Goal: Information Seeking & Learning: Learn about a topic

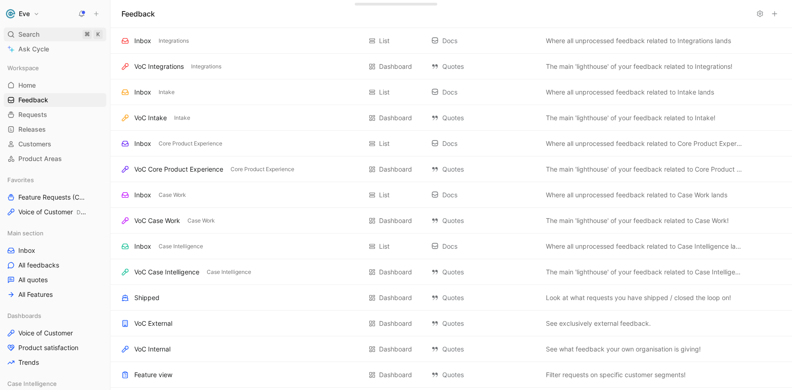
click at [53, 34] on div "Search ⌘ K" at bounding box center [55, 35] width 103 height 14
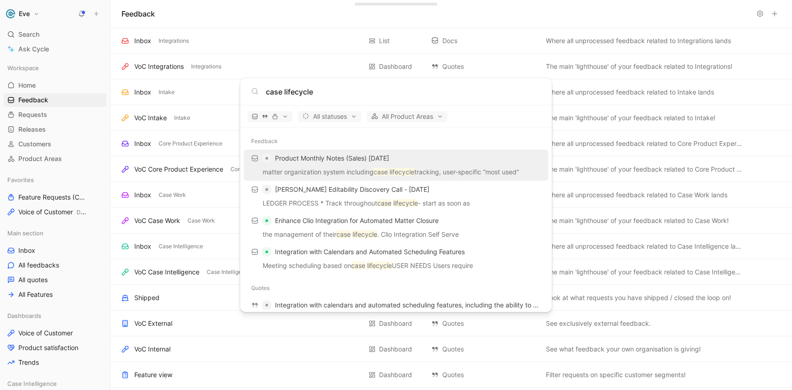
type input "case lifecycle"
click at [340, 172] on p "matter organization system including case lifecycle tracking, user-specific “mo…" at bounding box center [396, 173] width 299 height 14
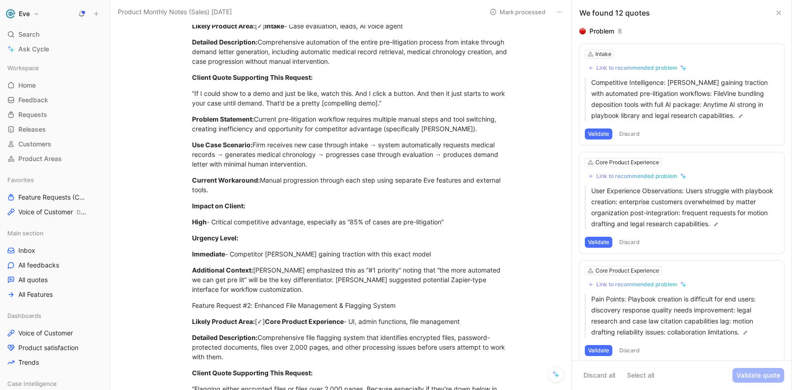
scroll to position [193, 0]
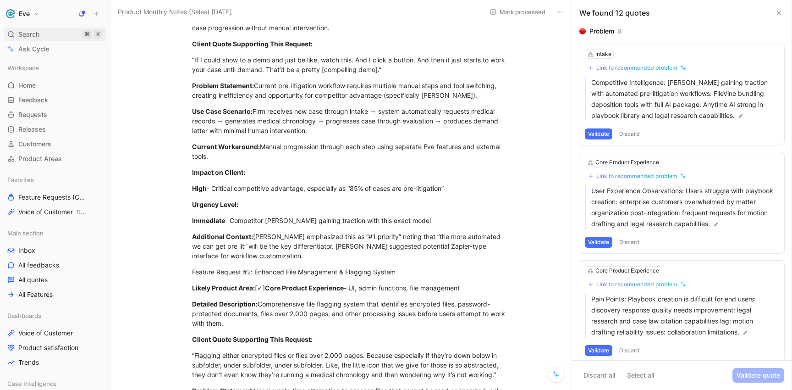
click at [33, 32] on span "Search" at bounding box center [28, 34] width 21 height 11
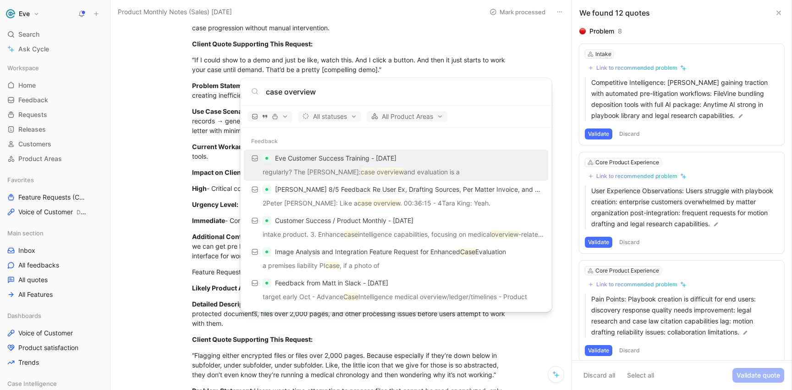
type input "case overview"
click at [331, 172] on p "regularly? The Peter Bales: case overview and evaluation is a" at bounding box center [396, 173] width 299 height 14
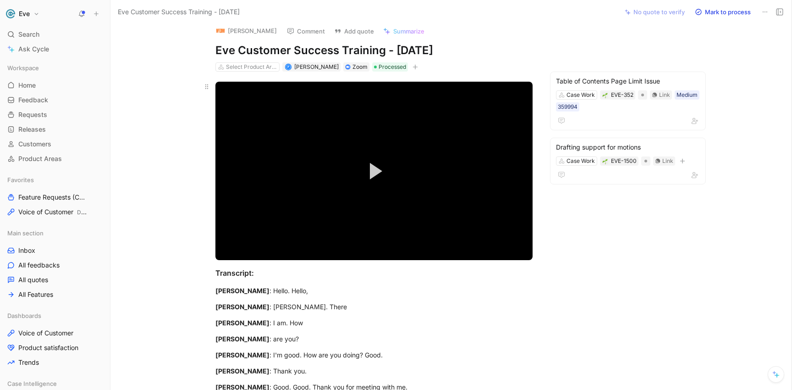
scroll to position [0, 0]
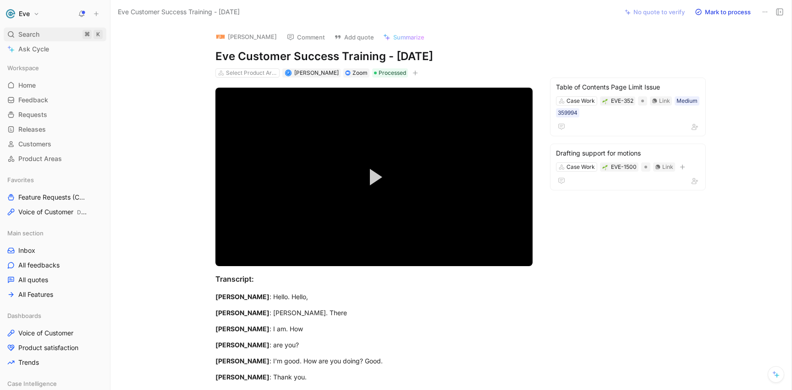
click at [28, 35] on span "Search" at bounding box center [28, 34] width 21 height 11
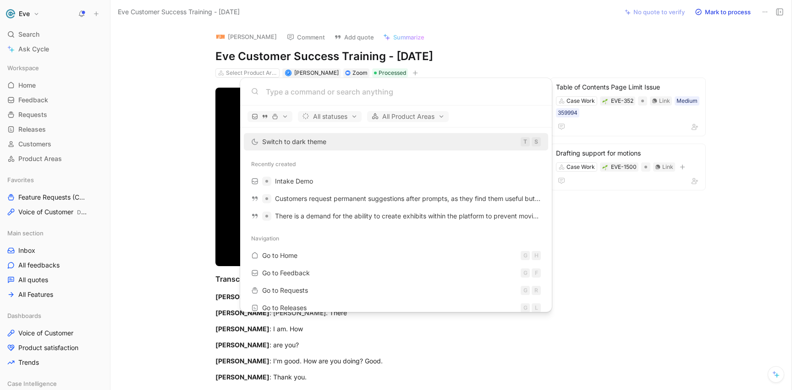
click at [27, 267] on body "Eve Search ⌘ K Ask Cycle Workspace Home G then H Feedback G then F Requests G t…" at bounding box center [396, 195] width 792 height 390
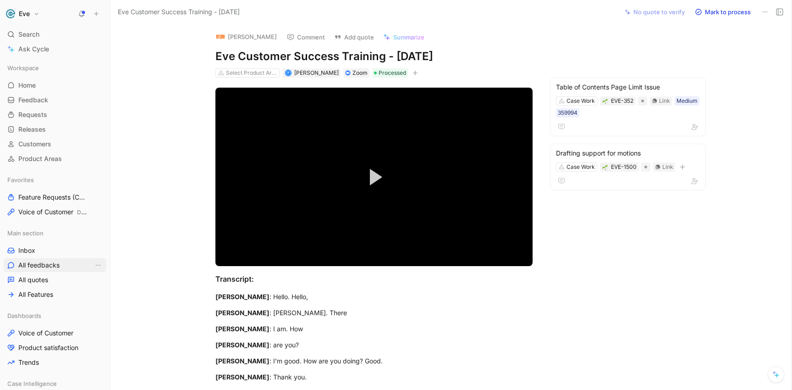
click at [27, 267] on span "All feedbacks" at bounding box center [38, 264] width 41 height 9
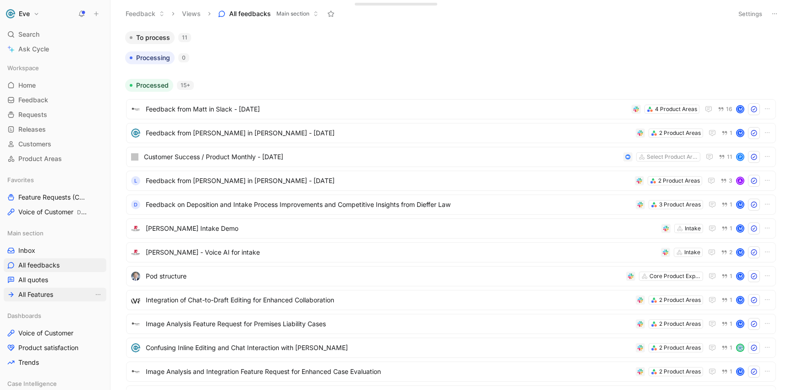
click at [38, 296] on span "All Features" at bounding box center [35, 294] width 35 height 9
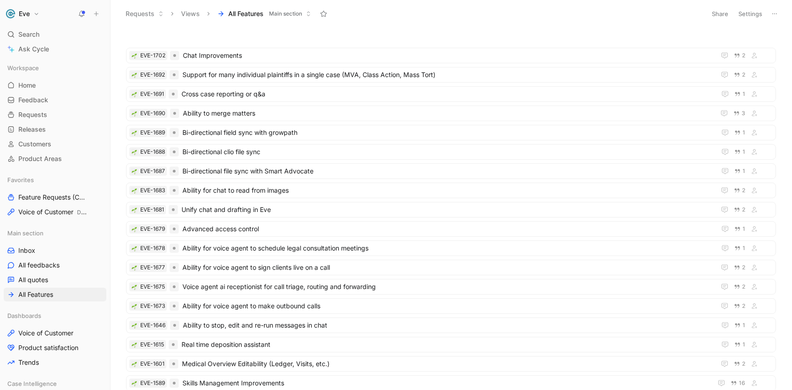
click at [301, 10] on span "Main section" at bounding box center [285, 13] width 33 height 9
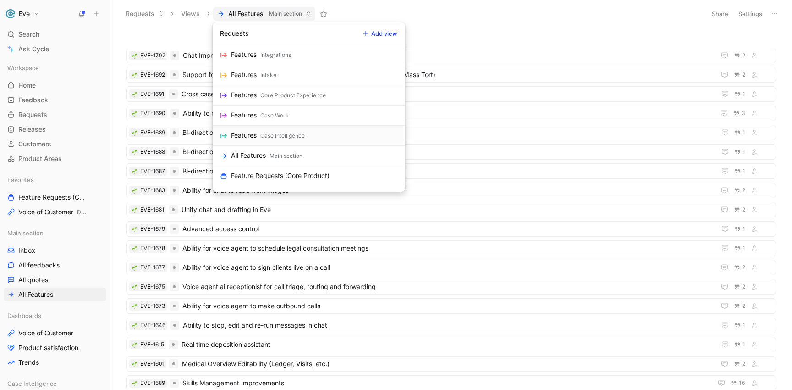
click at [271, 133] on div "Case Intelligence" at bounding box center [282, 135] width 44 height 9
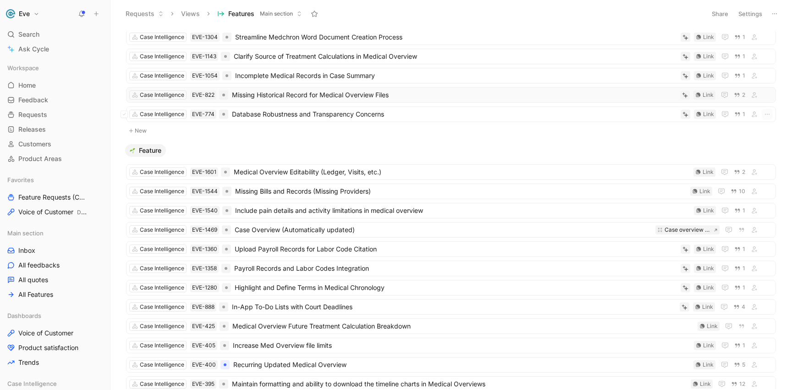
scroll to position [47, 0]
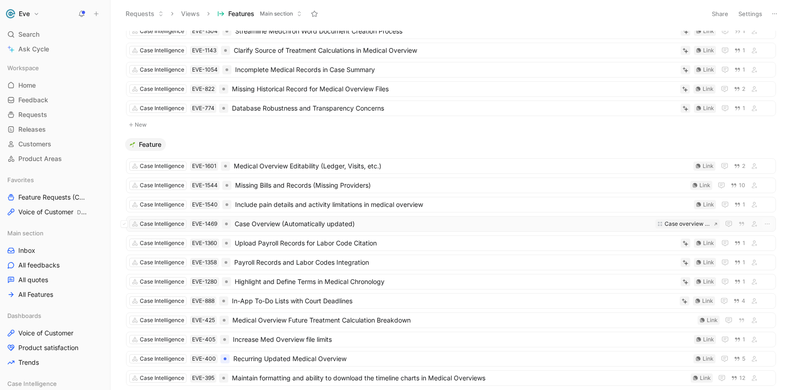
click at [306, 223] on span "Case Overview (Automatically updated)" at bounding box center [443, 223] width 417 height 11
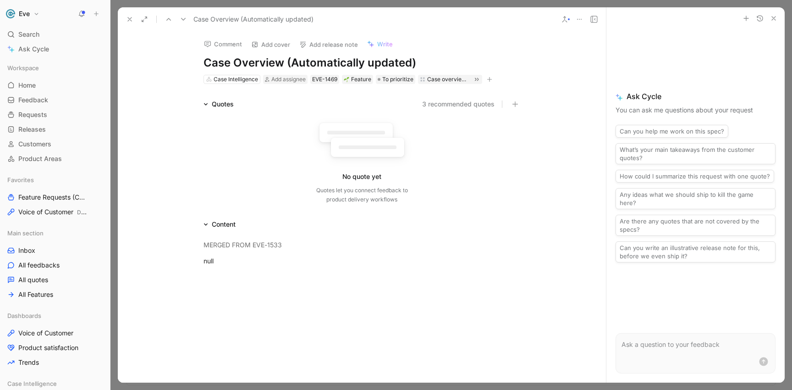
click at [465, 103] on button "3 recommended quotes" at bounding box center [458, 104] width 72 height 11
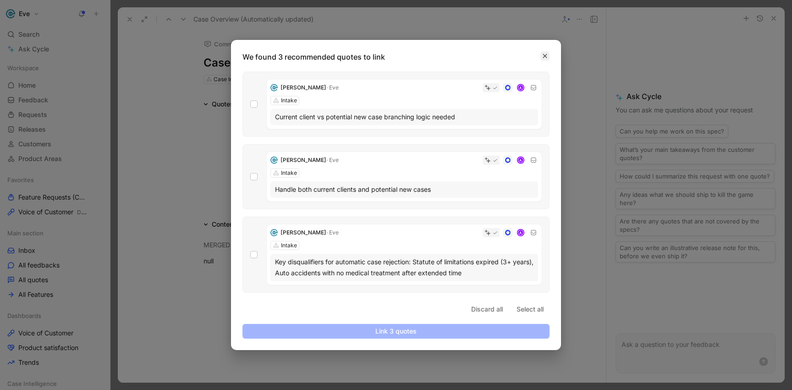
click at [542, 56] on button "button" at bounding box center [545, 55] width 9 height 9
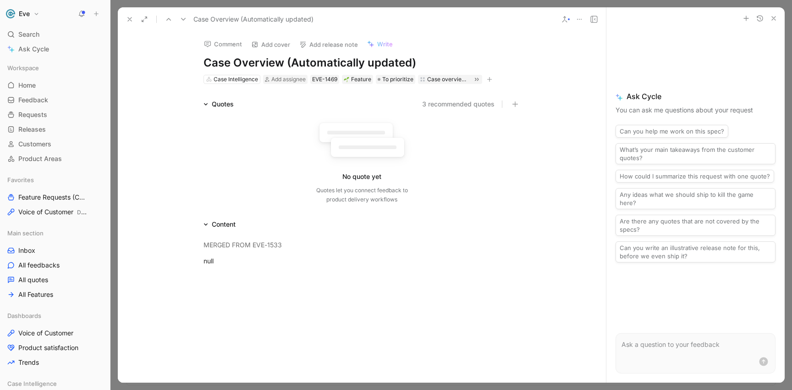
click at [567, 22] on use at bounding box center [565, 20] width 5 height 6
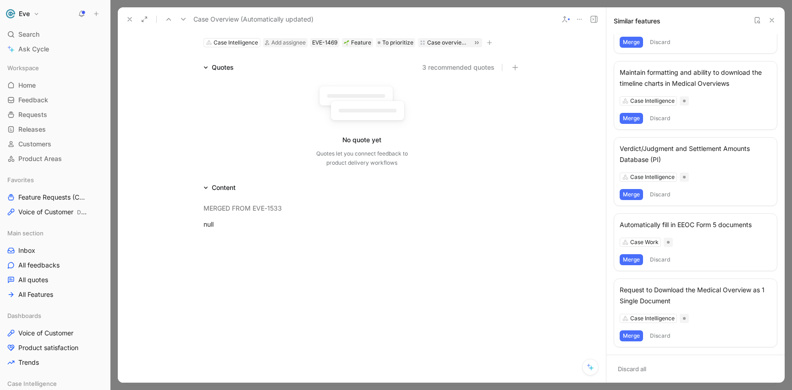
scroll to position [43, 0]
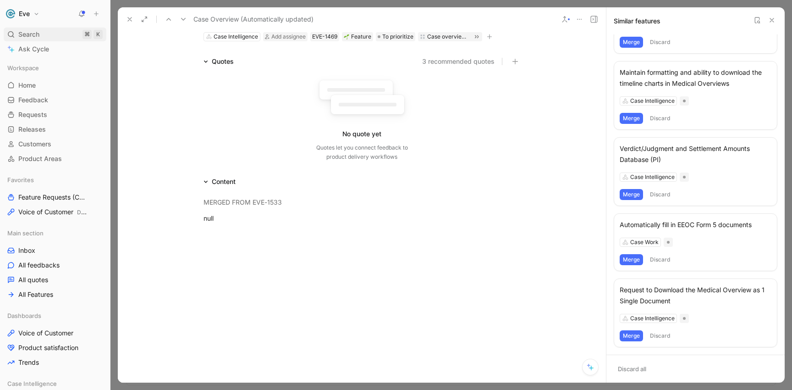
click at [36, 38] on span "Search" at bounding box center [28, 34] width 21 height 11
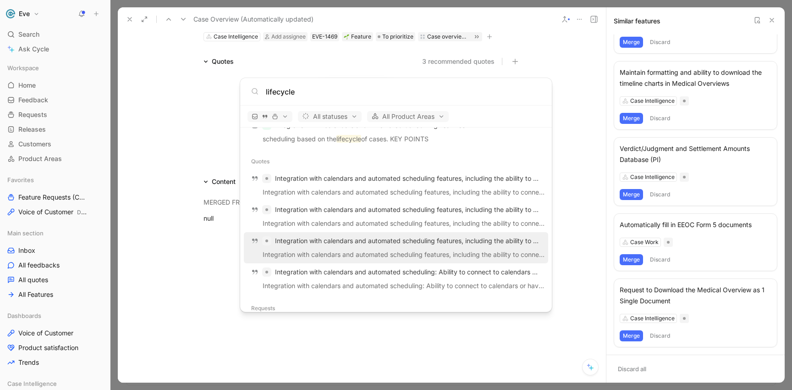
scroll to position [170, 0]
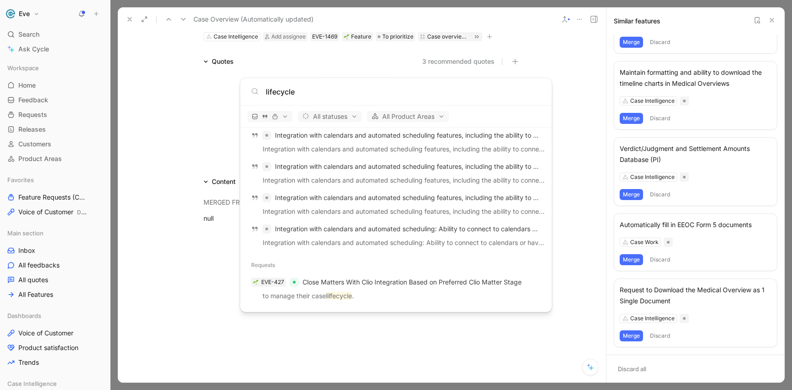
drag, startPoint x: 310, startPoint y: 92, endPoint x: 255, endPoint y: 91, distance: 54.1
click at [255, 91] on div "lifecycle" at bounding box center [396, 91] width 290 height 11
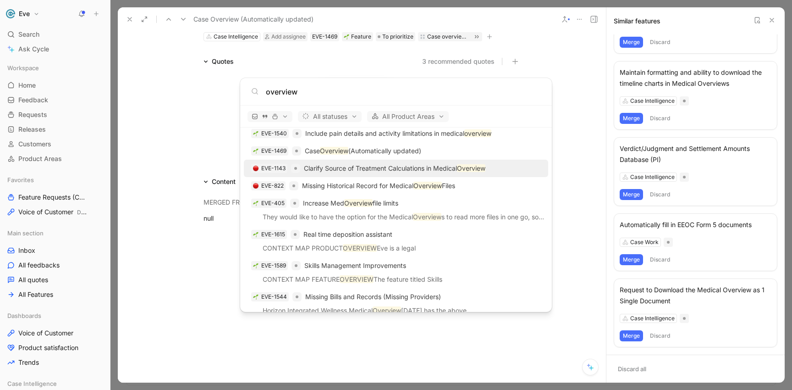
scroll to position [1491, 0]
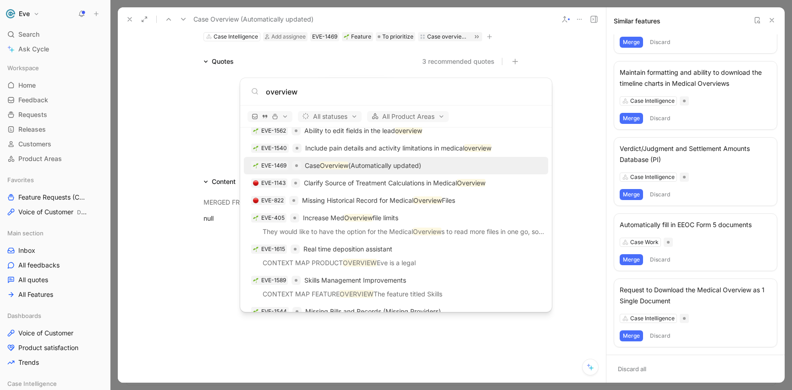
type input "overview"
click at [339, 168] on mark "Overview" at bounding box center [334, 165] width 28 height 8
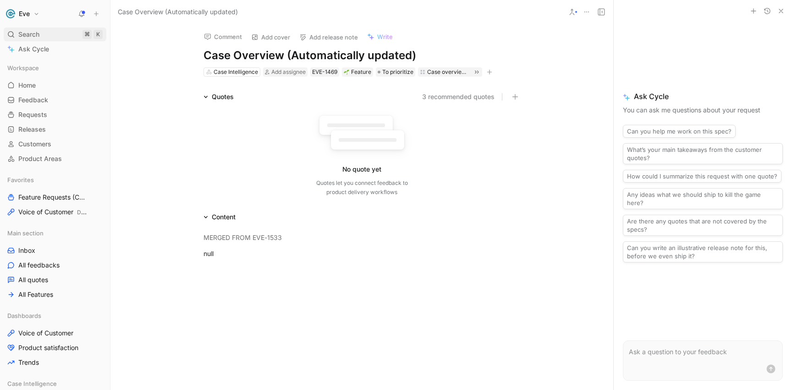
click at [41, 37] on div "Search ⌘ K" at bounding box center [55, 35] width 103 height 14
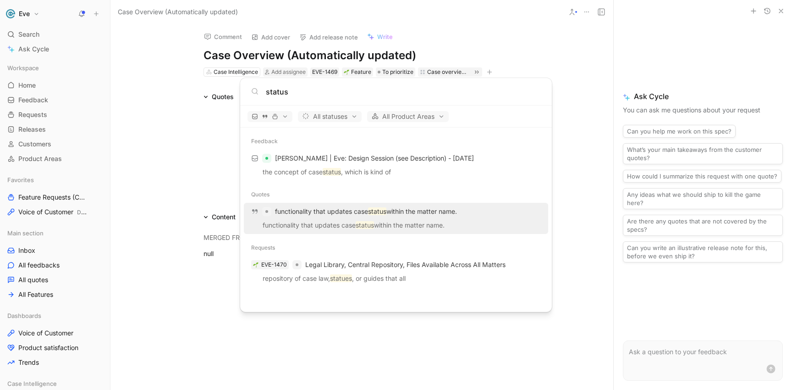
type input "status"
click at [335, 215] on p "functionality that updates case status within the matter name." at bounding box center [366, 211] width 182 height 11
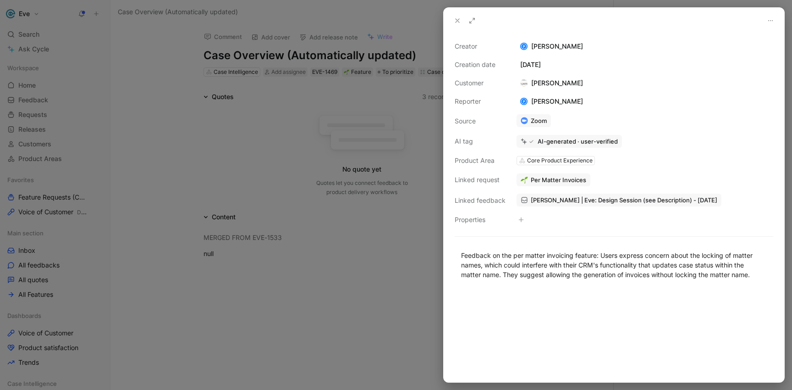
click at [379, 256] on div at bounding box center [396, 195] width 792 height 390
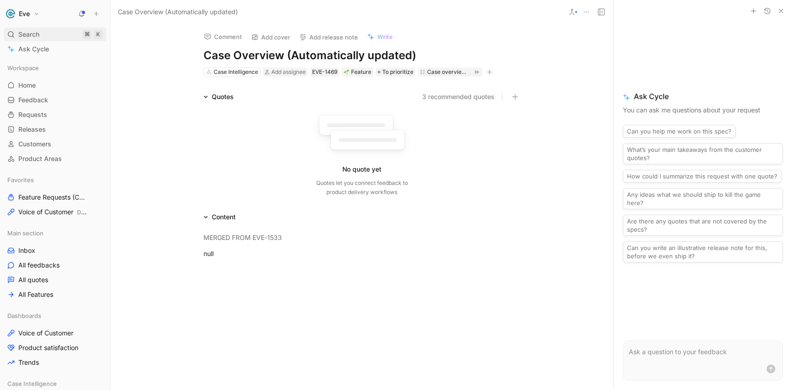
click at [50, 36] on div "Search ⌘ K" at bounding box center [55, 35] width 103 height 14
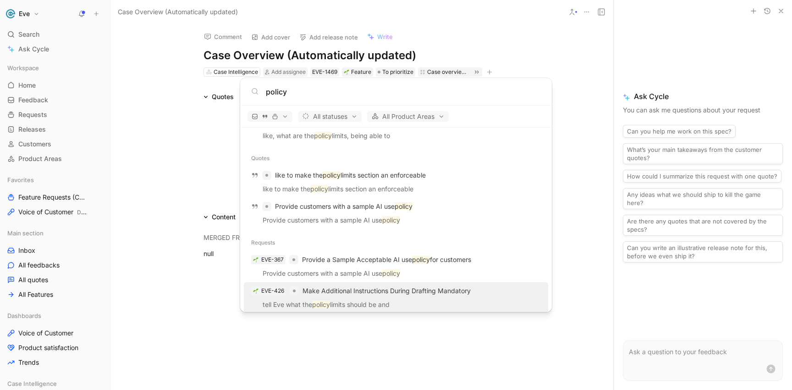
scroll to position [107, 0]
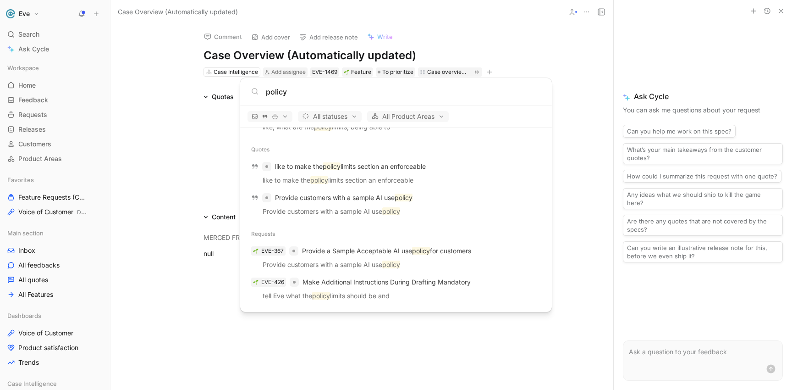
drag, startPoint x: 286, startPoint y: 92, endPoint x: 264, endPoint y: 93, distance: 21.6
click at [264, 93] on div "policy" at bounding box center [396, 91] width 290 height 11
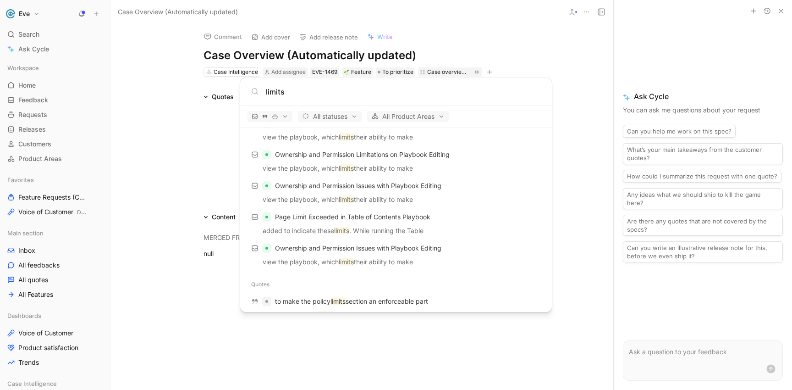
scroll to position [203, 0]
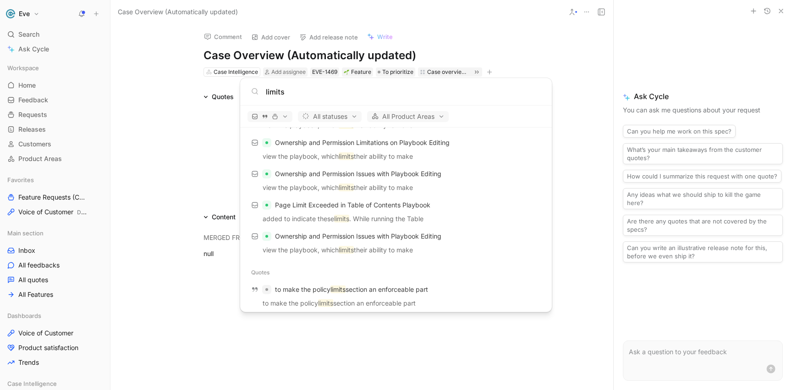
type input "limits"
click at [129, 195] on body "Eve Search ⌘ K Ask Cycle Workspace Home G then H Feedback G then F Requests G t…" at bounding box center [396, 195] width 792 height 390
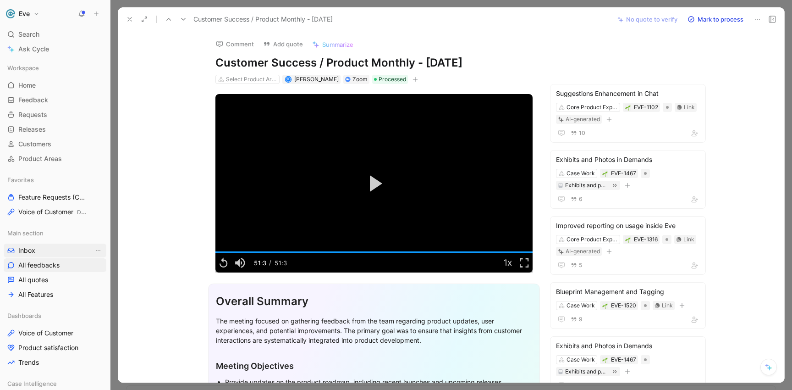
click at [42, 249] on link "Inbox" at bounding box center [55, 250] width 103 height 14
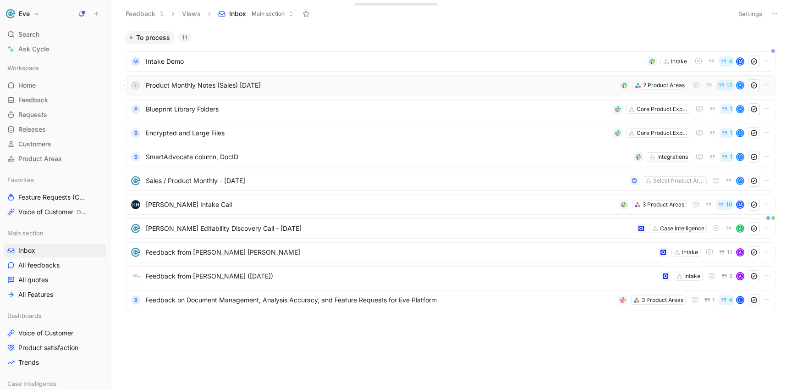
click at [242, 88] on span "Product Monthly Notes (Sales) [DATE]" at bounding box center [381, 85] width 470 height 11
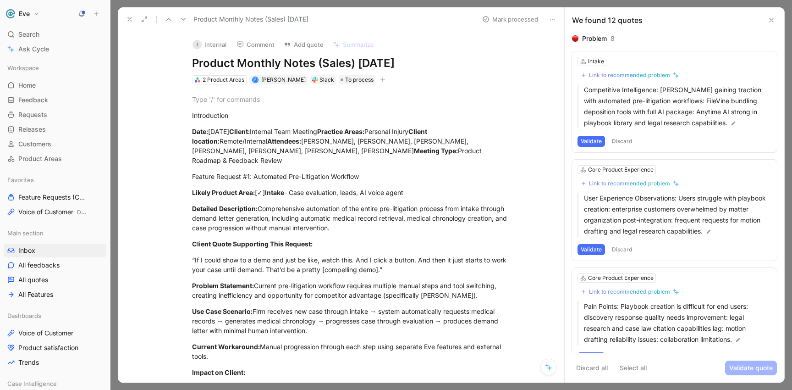
scroll to position [6, 0]
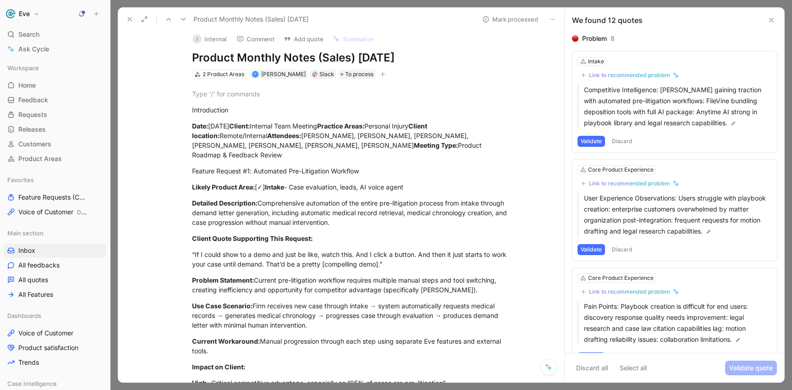
click at [624, 138] on button "Discard" at bounding box center [622, 141] width 27 height 11
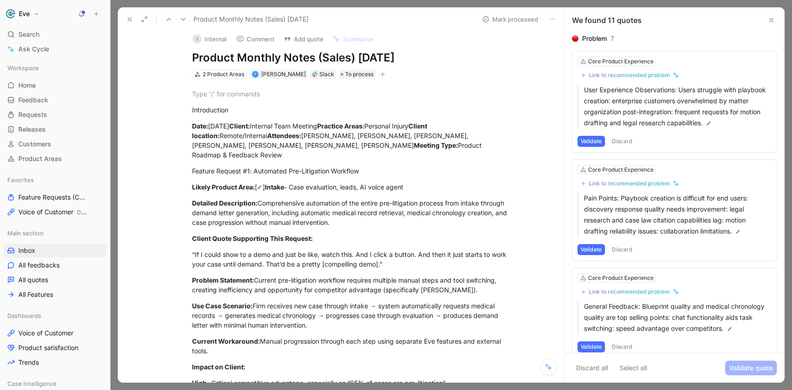
click at [624, 138] on button "Discard" at bounding box center [622, 141] width 27 height 11
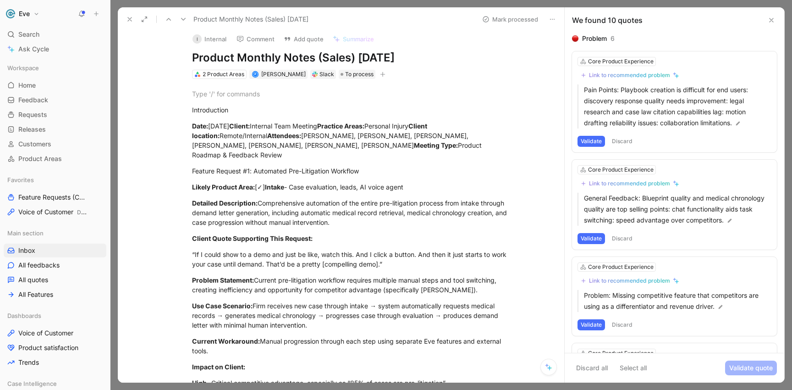
click at [624, 138] on button "Discard" at bounding box center [622, 141] width 27 height 11
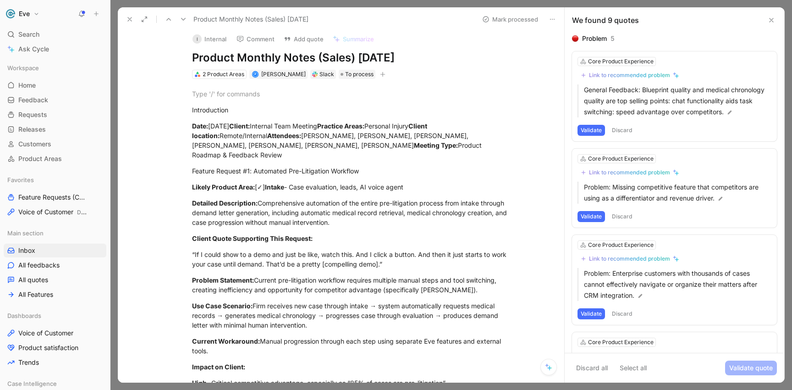
click at [624, 136] on div "Core Product Experience Link to recommended problem General Feedback: Blueprint…" at bounding box center [674, 96] width 205 height 90
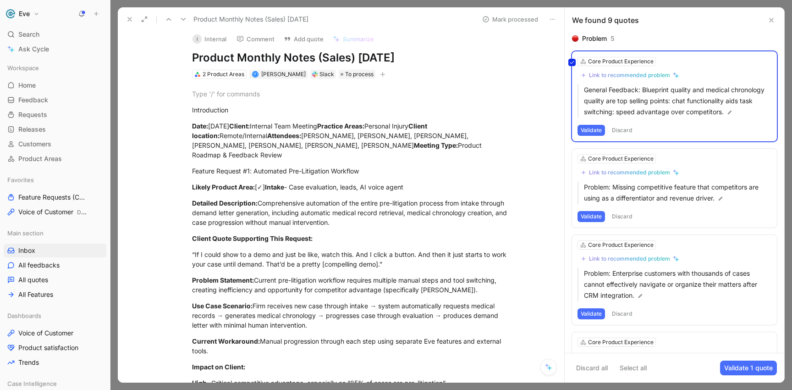
click at [625, 131] on div "Core Product Experience Link to recommended problem General Feedback: Blueprint…" at bounding box center [674, 96] width 205 height 90
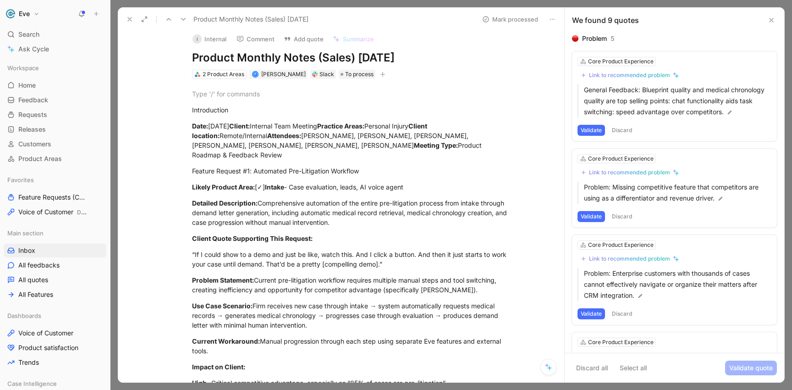
click at [625, 131] on button "Discard" at bounding box center [622, 130] width 27 height 11
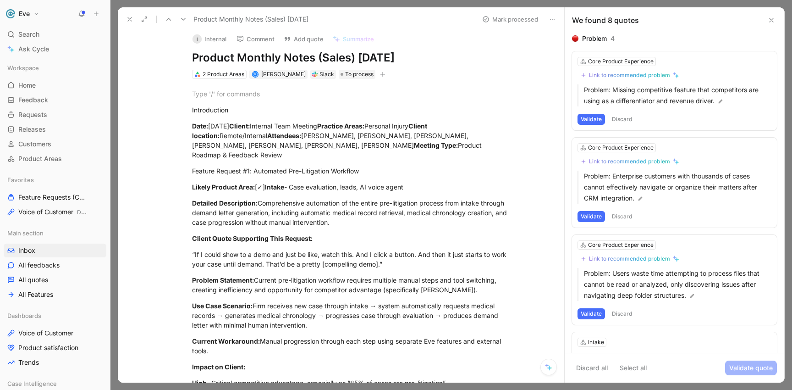
click at [624, 122] on button "Discard" at bounding box center [622, 119] width 27 height 11
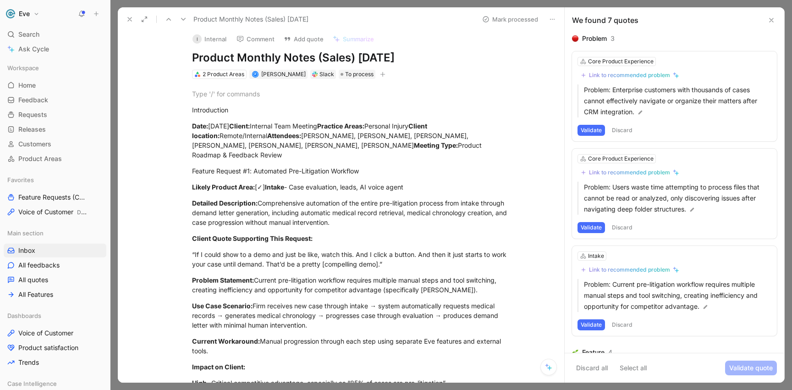
click at [624, 127] on button "Discard" at bounding box center [622, 130] width 27 height 11
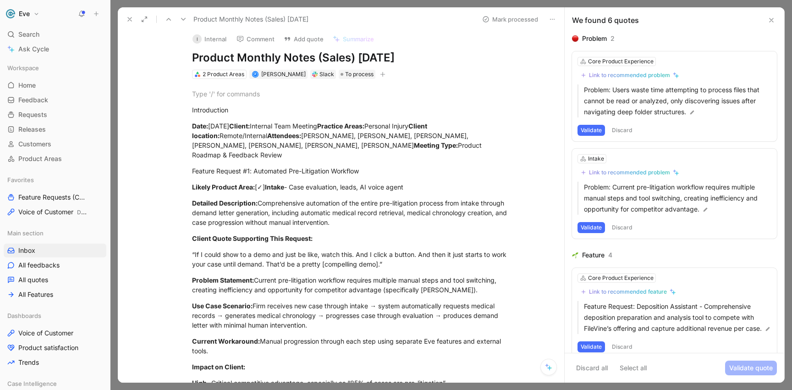
click at [624, 128] on button "Discard" at bounding box center [622, 130] width 27 height 11
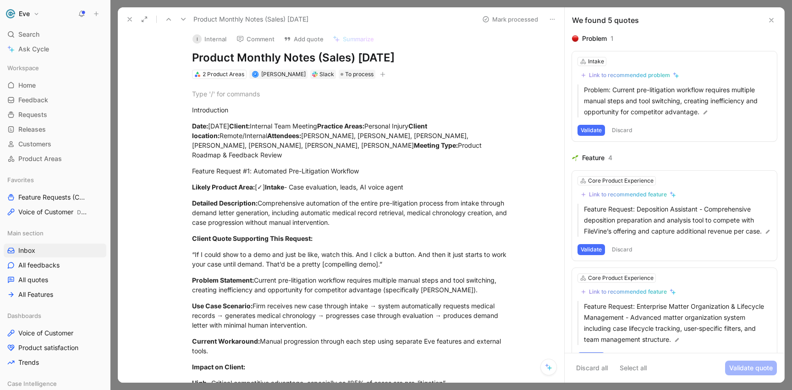
click at [624, 130] on button "Discard" at bounding box center [622, 130] width 27 height 11
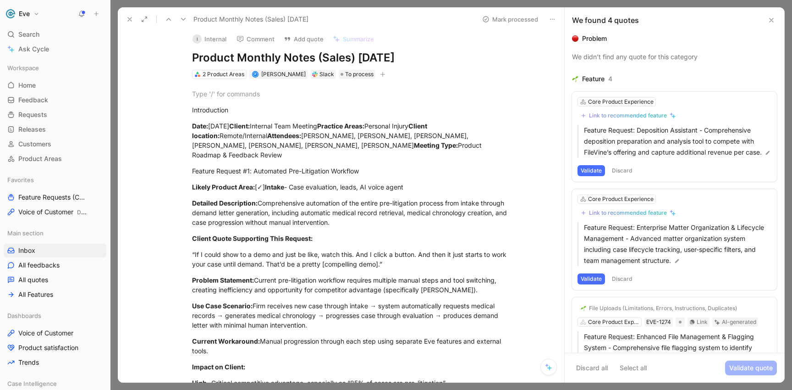
click at [626, 116] on div "Link to recommended feature" at bounding box center [628, 115] width 78 height 7
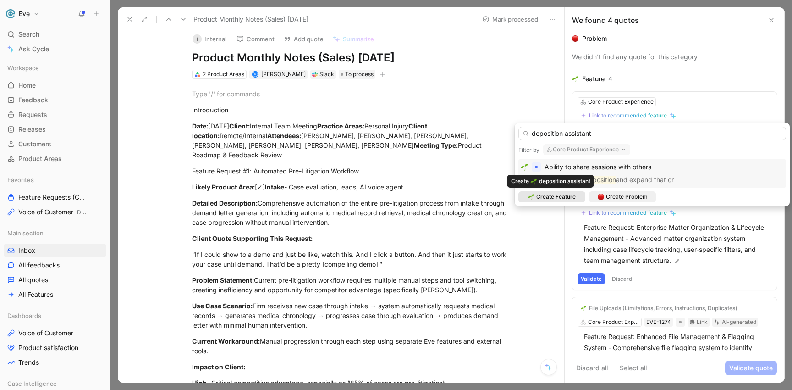
type input "deposition assistant"
click at [575, 196] on span "Create Feature" at bounding box center [556, 196] width 39 height 9
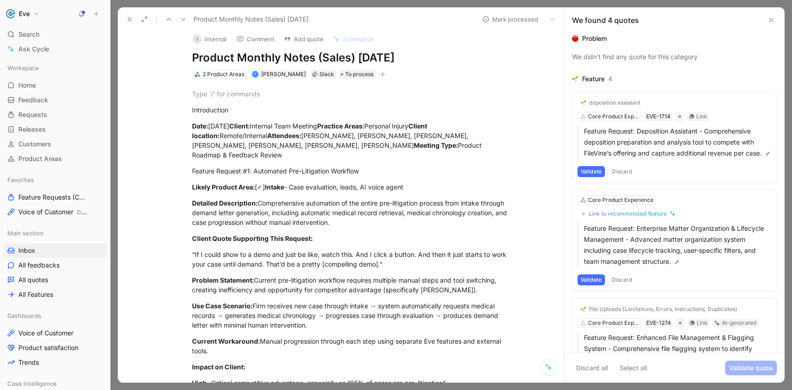
click at [594, 177] on button "Validate" at bounding box center [592, 171] width 28 height 11
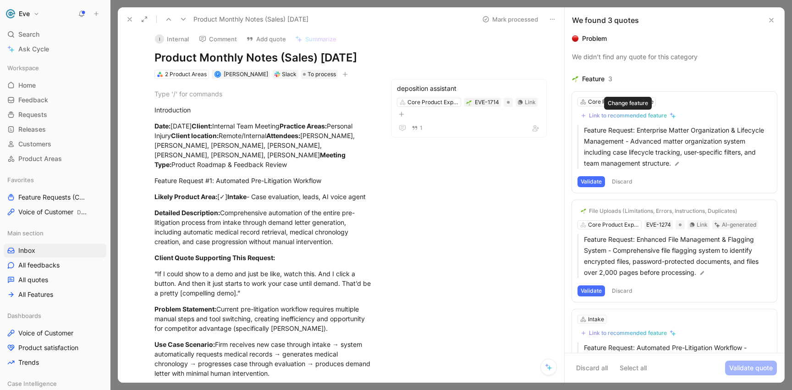
click at [625, 116] on div "Link to recommended feature" at bounding box center [628, 115] width 78 height 7
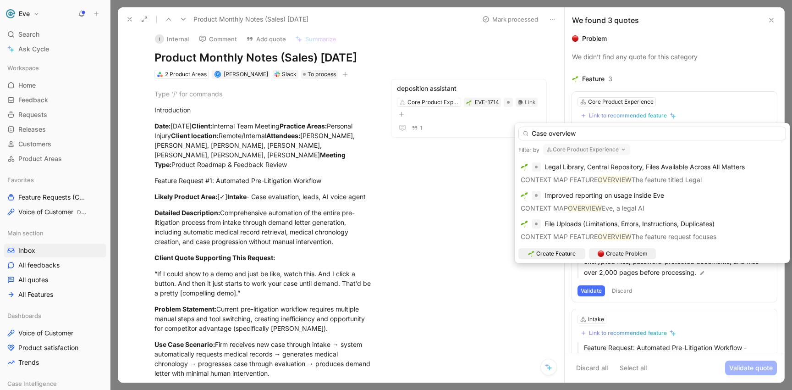
drag, startPoint x: 596, startPoint y: 134, endPoint x: 515, endPoint y: 131, distance: 81.7
click at [515, 131] on div "Case overview Filter by Core Product Experience Legal Library, Central Reposito…" at bounding box center [652, 193] width 275 height 140
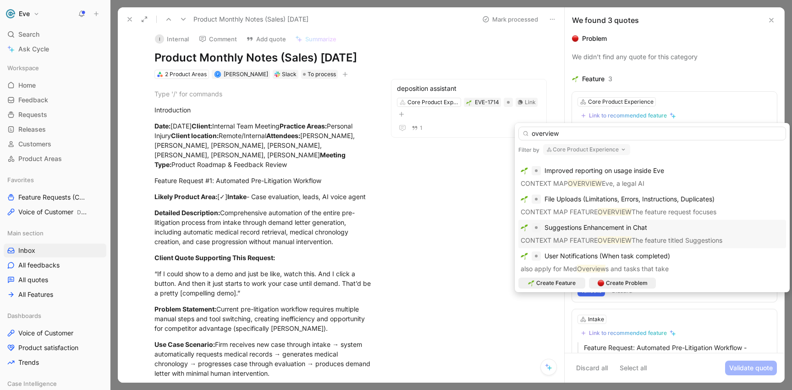
scroll to position [56, 0]
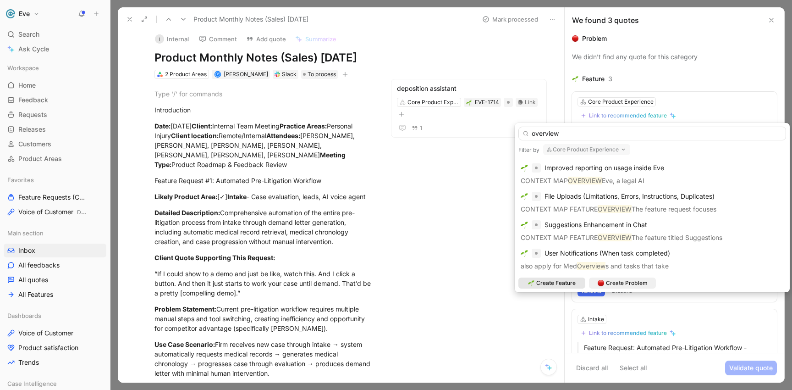
type input "overview"
click at [549, 280] on span "Create Feature" at bounding box center [556, 282] width 39 height 9
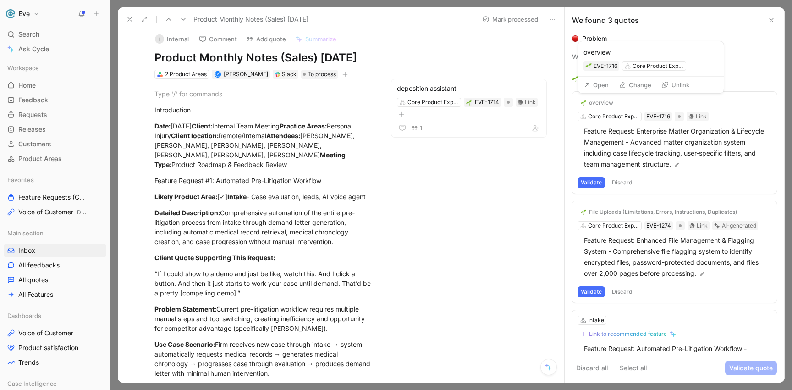
click at [620, 79] on button "Change" at bounding box center [635, 84] width 41 height 13
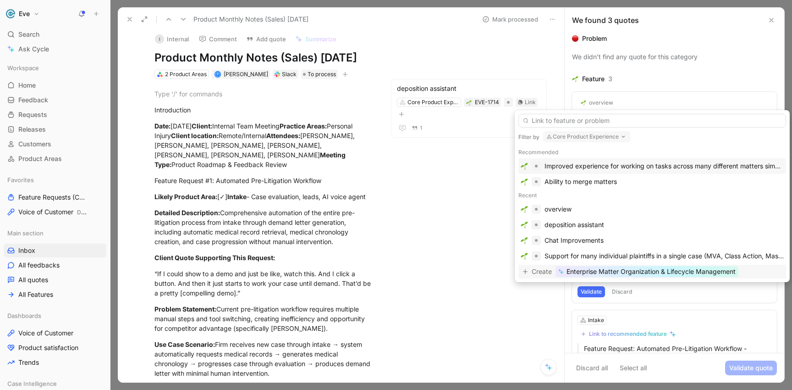
click at [577, 275] on span "Enterprise Matter Organization & Lifecycle Management" at bounding box center [651, 271] width 169 height 11
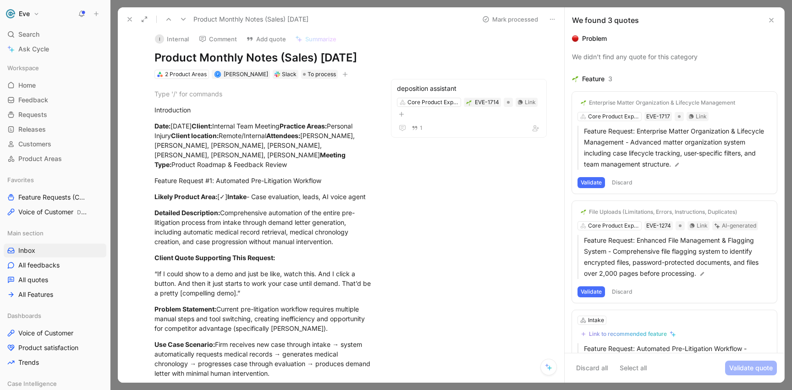
click at [594, 180] on button "Validate" at bounding box center [592, 182] width 28 height 11
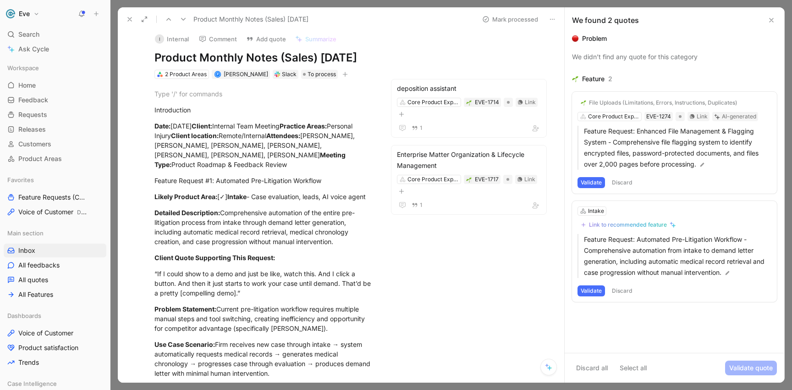
click at [593, 184] on button "Validate" at bounding box center [592, 182] width 28 height 11
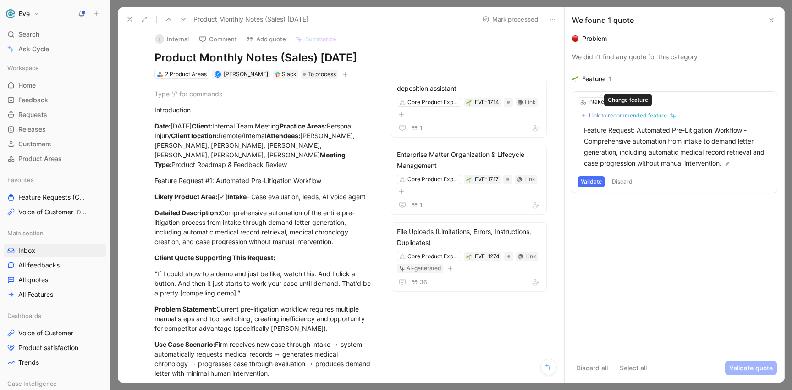
click at [636, 114] on div "Link to recommended feature" at bounding box center [628, 115] width 78 height 7
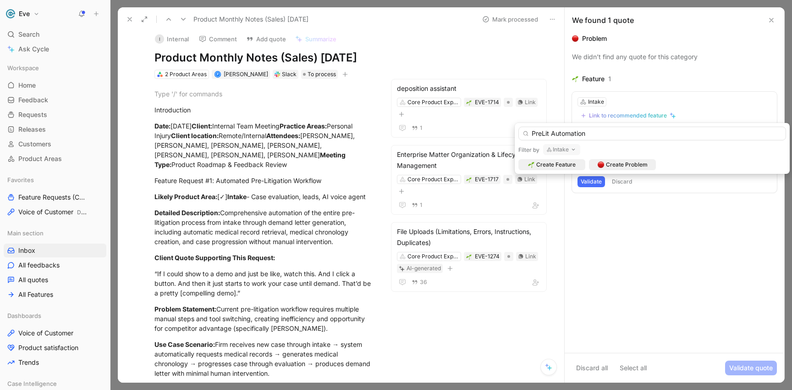
type input "PreLit Automation"
click at [563, 149] on button "Intake" at bounding box center [561, 149] width 37 height 11
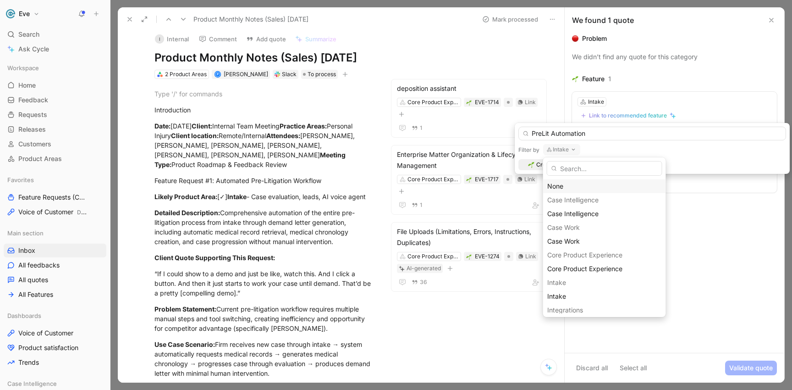
click at [562, 184] on div "None" at bounding box center [605, 186] width 115 height 11
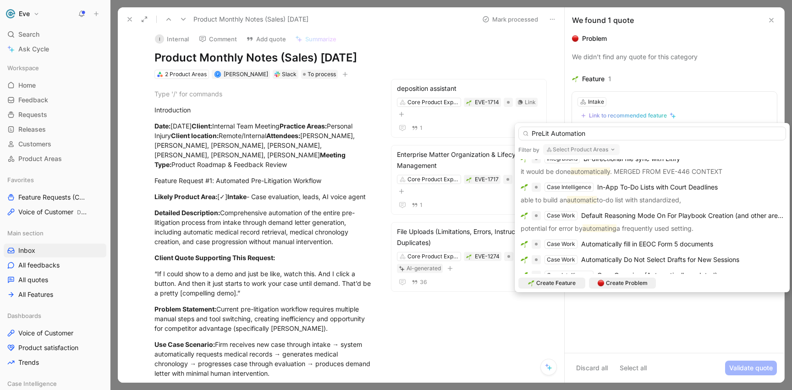
scroll to position [90, 0]
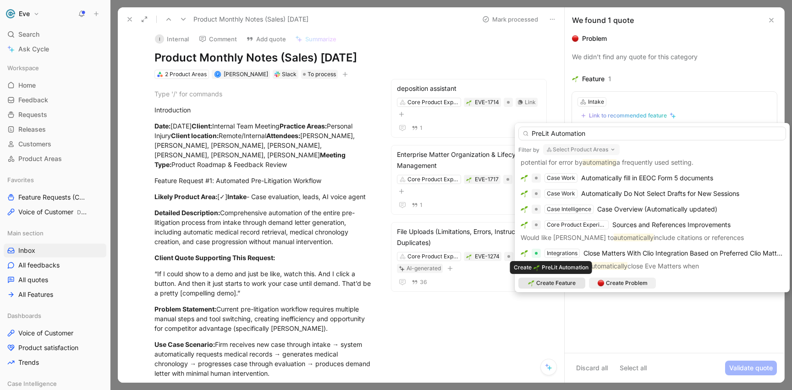
click at [564, 282] on span "Create Feature" at bounding box center [556, 282] width 39 height 9
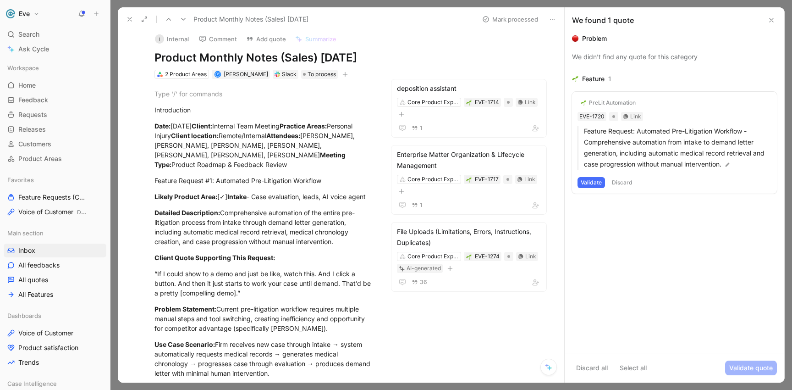
click at [595, 181] on button "Validate" at bounding box center [592, 182] width 28 height 11
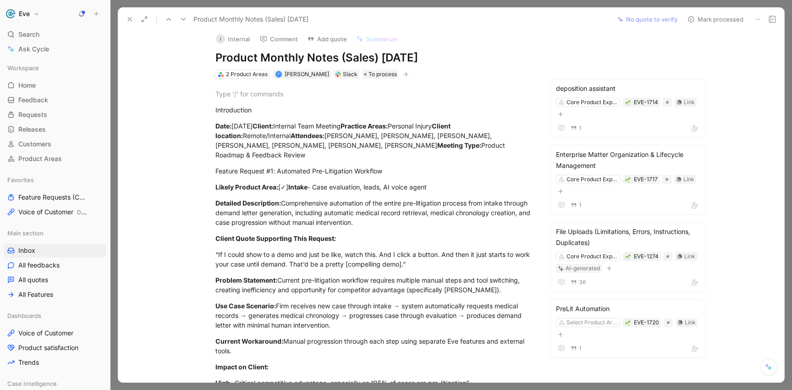
click at [719, 20] on button "Mark processed" at bounding box center [716, 19] width 64 height 13
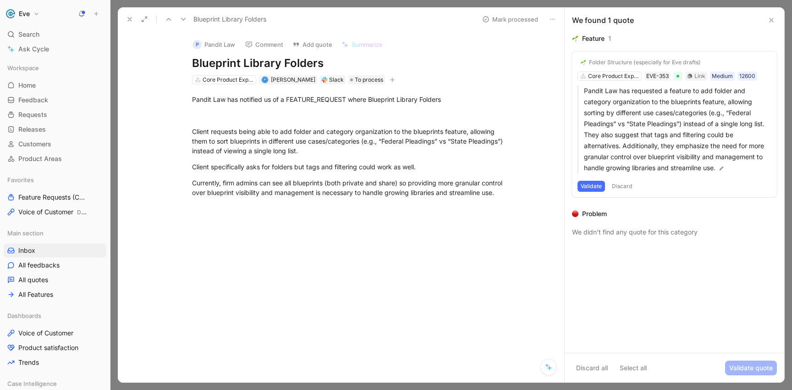
click at [593, 185] on button "Validate" at bounding box center [592, 186] width 28 height 11
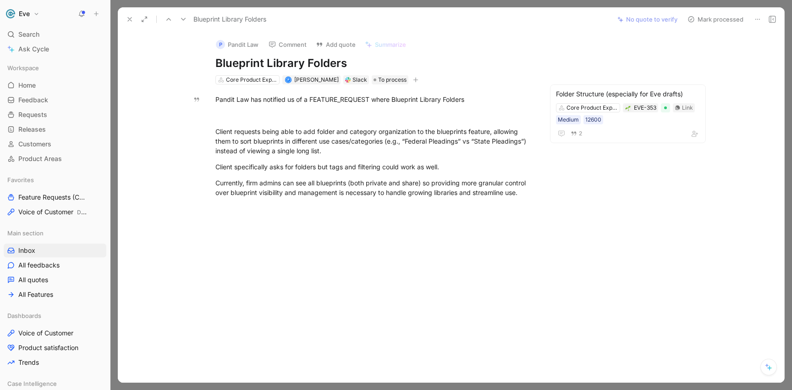
click at [706, 20] on button "Mark processed" at bounding box center [716, 19] width 64 height 13
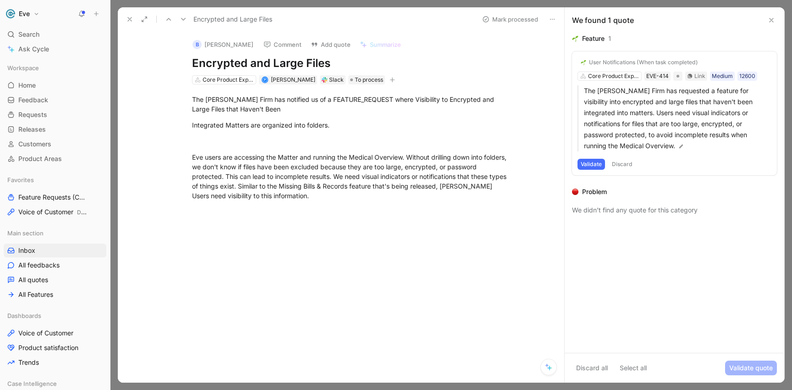
click at [625, 160] on button "Discard" at bounding box center [622, 164] width 27 height 11
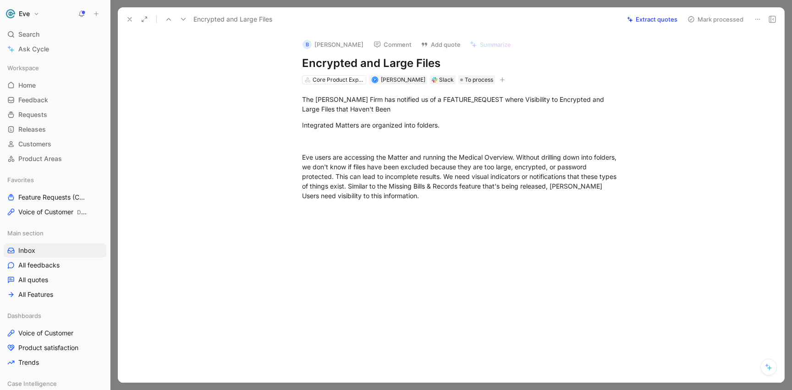
click at [714, 18] on button "Mark processed" at bounding box center [716, 19] width 64 height 13
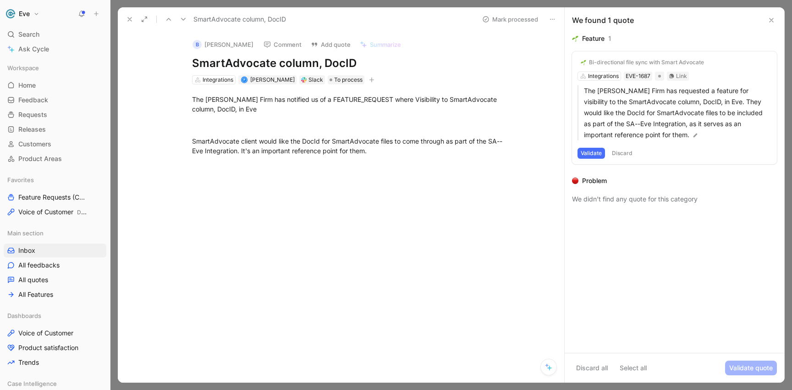
click at [280, 65] on h1 "SmartAdvocate column, DocID" at bounding box center [350, 63] width 317 height 15
click at [341, 63] on h1 "SmartAdvocate column, DocID" at bounding box center [350, 63] width 317 height 15
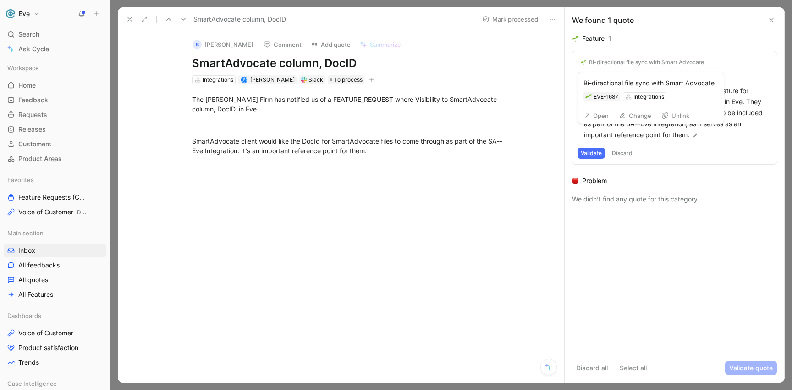
click at [665, 61] on div "Bi-directional file sync with Smart Advocate" at bounding box center [646, 62] width 115 height 7
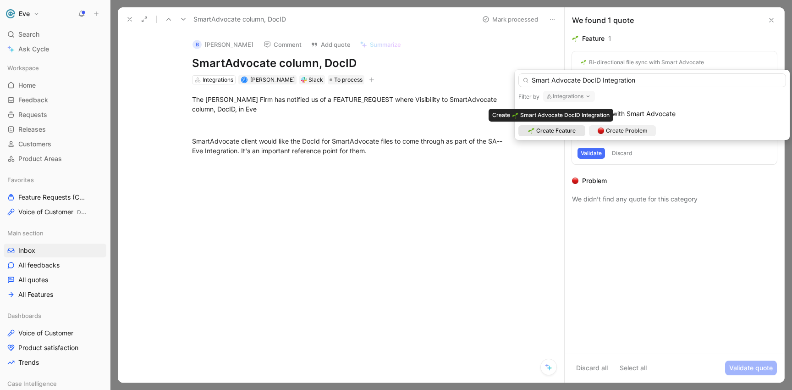
type input "Smart Advocate DocID Integration"
click at [559, 132] on span "Create Feature" at bounding box center [556, 130] width 39 height 9
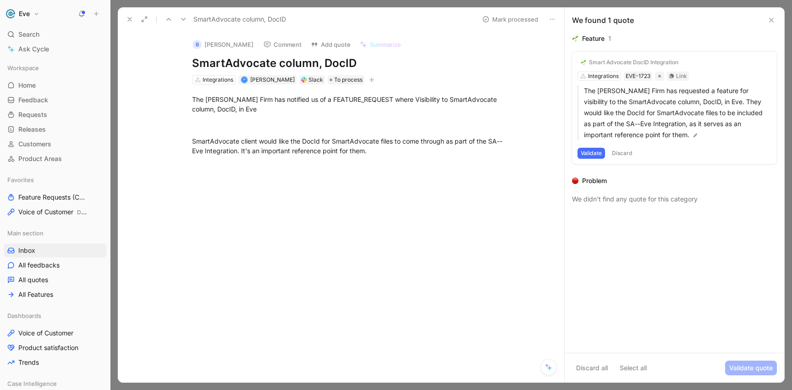
click at [597, 152] on button "Validate" at bounding box center [592, 153] width 28 height 11
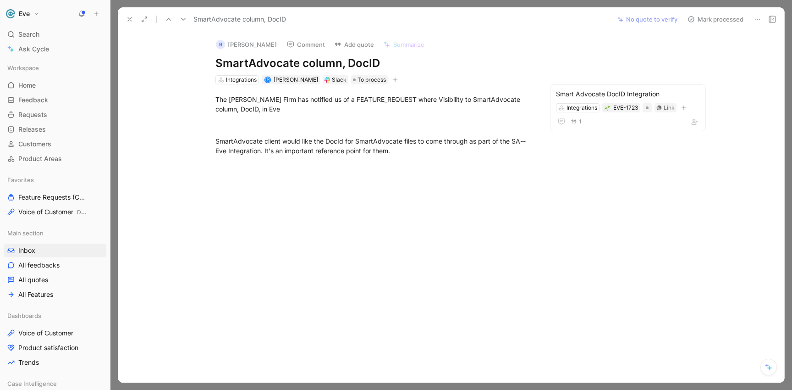
click at [714, 18] on button "Mark processed" at bounding box center [716, 19] width 64 height 13
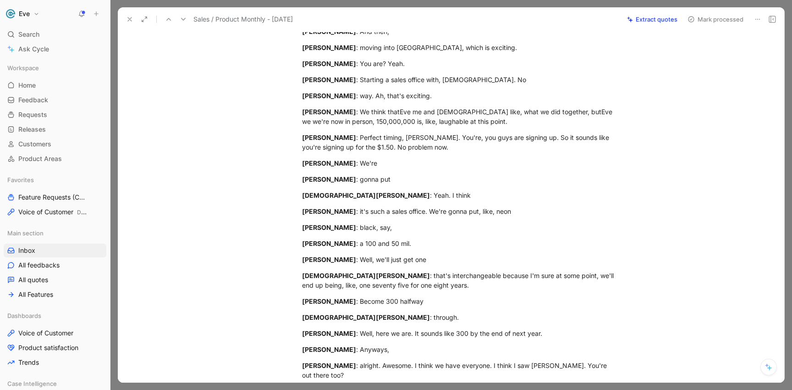
scroll to position [1425, 0]
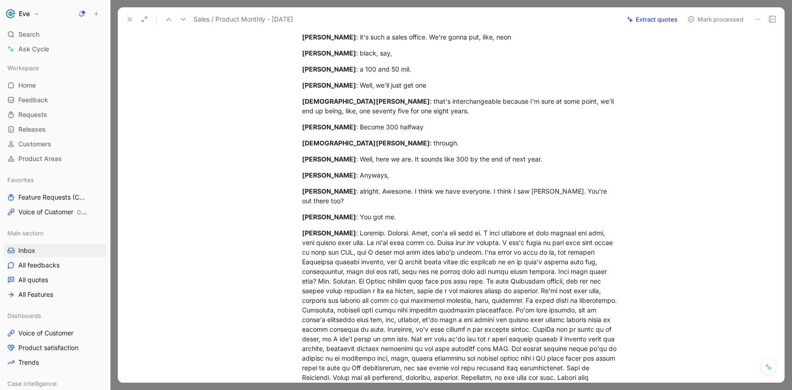
click at [704, 20] on button "Mark processed" at bounding box center [716, 19] width 64 height 13
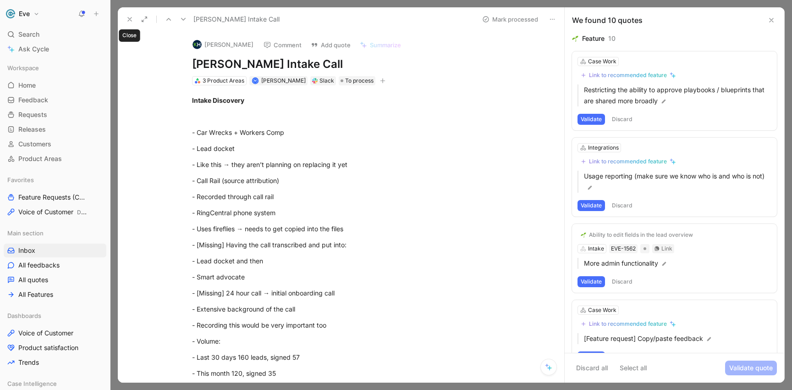
click at [131, 21] on use at bounding box center [130, 19] width 4 height 4
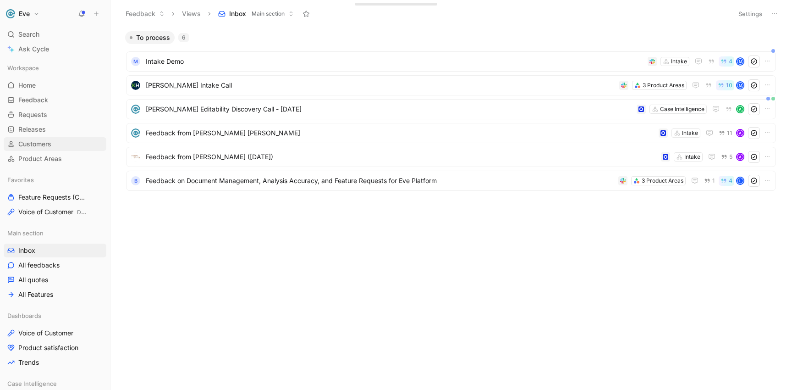
click at [32, 143] on span "Customers" at bounding box center [34, 143] width 33 height 9
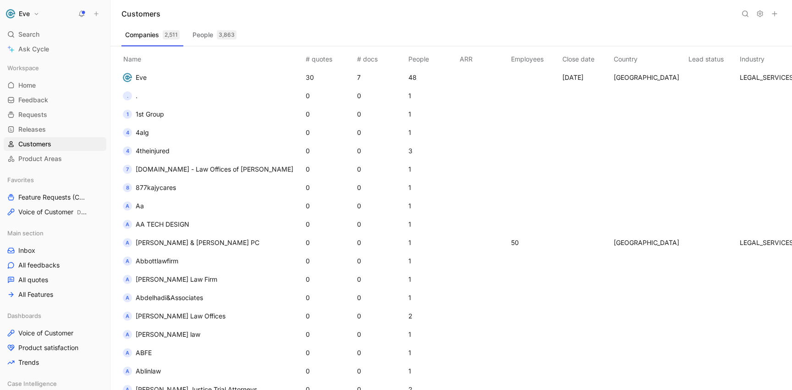
click at [458, 59] on th "ARR" at bounding box center [483, 57] width 51 height 22
click at [746, 15] on icon at bounding box center [745, 13] width 7 height 7
click at [458, 57] on th "ARR" at bounding box center [483, 57] width 51 height 22
click at [407, 60] on th "People" at bounding box center [432, 57] width 51 height 22
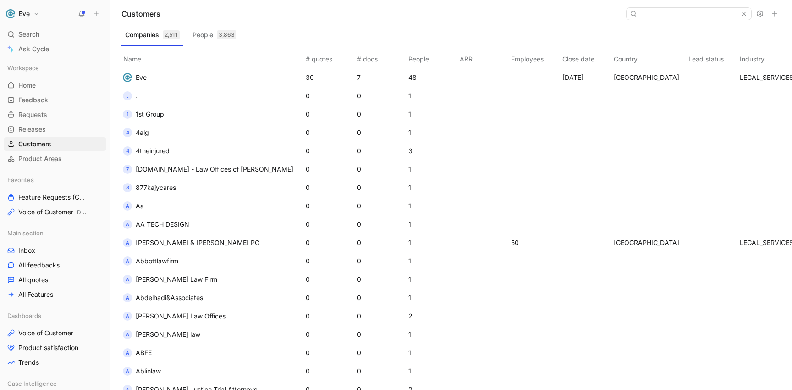
click at [172, 37] on div "2,511" at bounding box center [171, 34] width 17 height 9
click at [458, 60] on th "ARR" at bounding box center [483, 57] width 51 height 22
click at [207, 36] on button "People 3,863" at bounding box center [214, 35] width 51 height 15
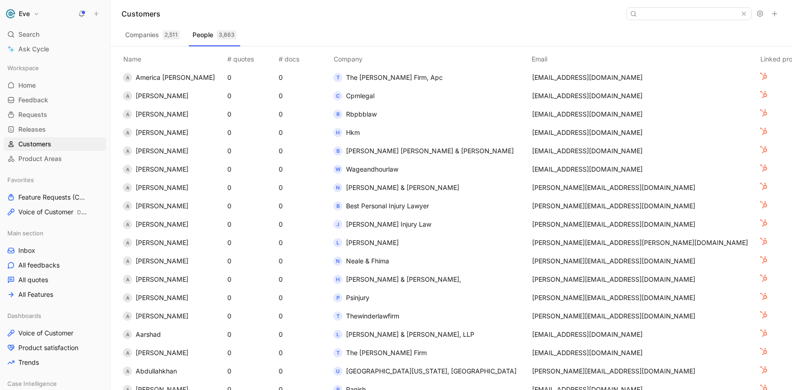
click at [164, 34] on div "2,511" at bounding box center [171, 34] width 17 height 9
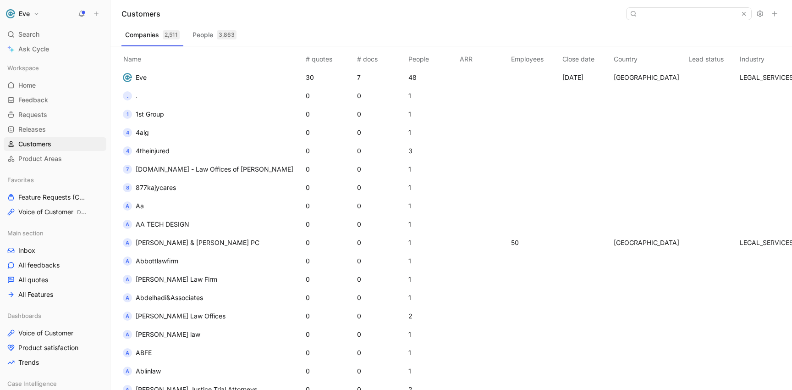
drag, startPoint x: 374, startPoint y: 383, endPoint x: 531, endPoint y: 374, distance: 157.5
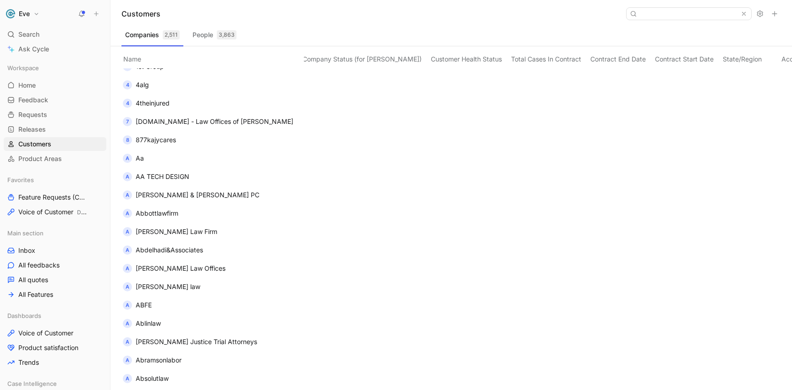
scroll to position [0, 688]
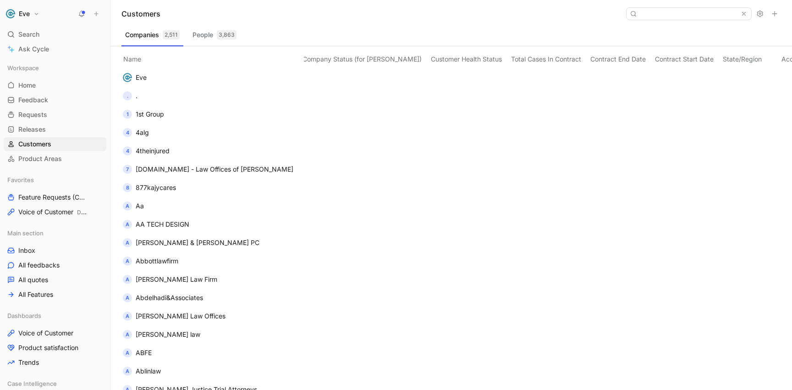
click at [136, 59] on span "Name" at bounding box center [132, 59] width 25 height 8
click at [336, 60] on th "Company Status (for [PERSON_NAME])" at bounding box center [365, 57] width 128 height 22
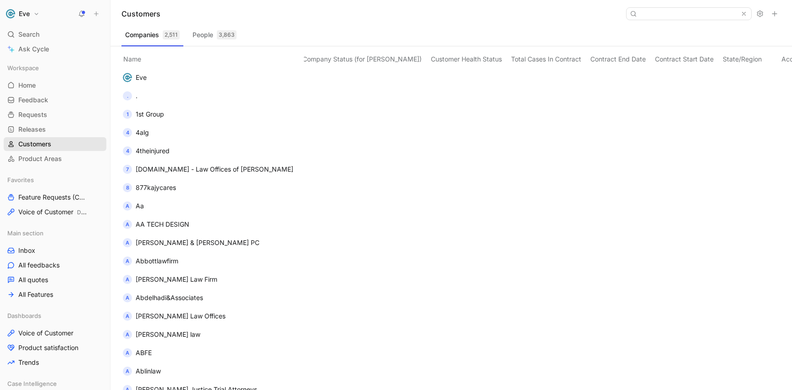
click at [29, 144] on span "Customers" at bounding box center [34, 143] width 33 height 9
click at [38, 145] on span "Customers" at bounding box center [34, 143] width 33 height 9
click at [141, 35] on button "Companies 2,511" at bounding box center [153, 35] width 62 height 15
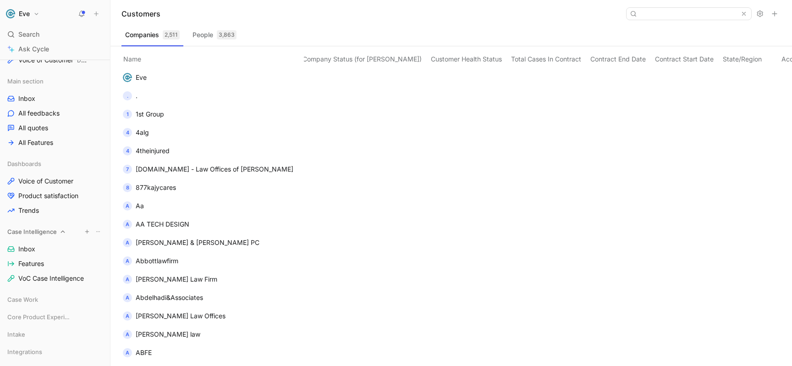
scroll to position [157, 0]
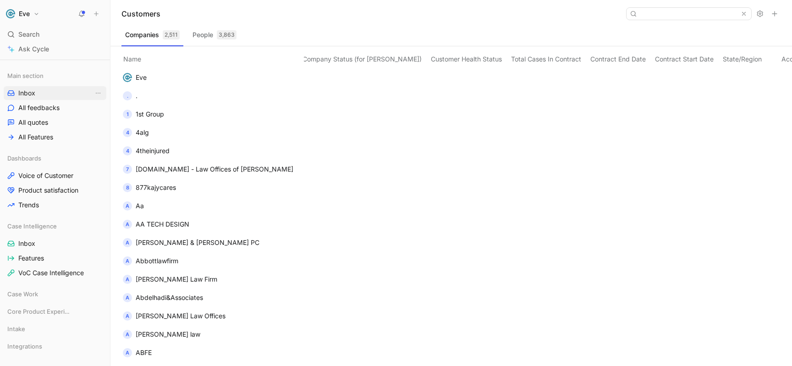
click at [22, 91] on span "Inbox" at bounding box center [26, 93] width 17 height 9
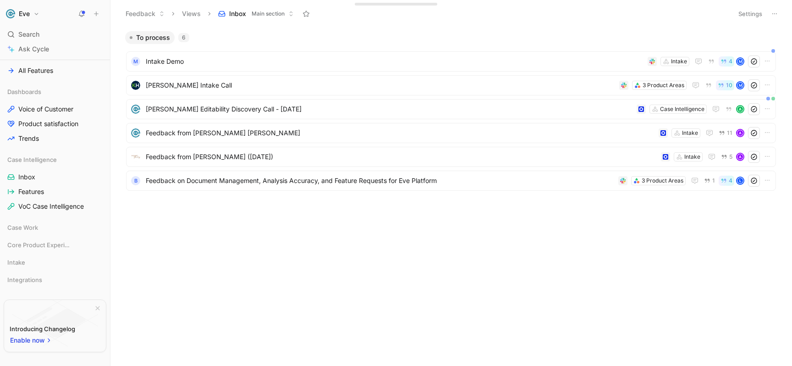
scroll to position [240, 0]
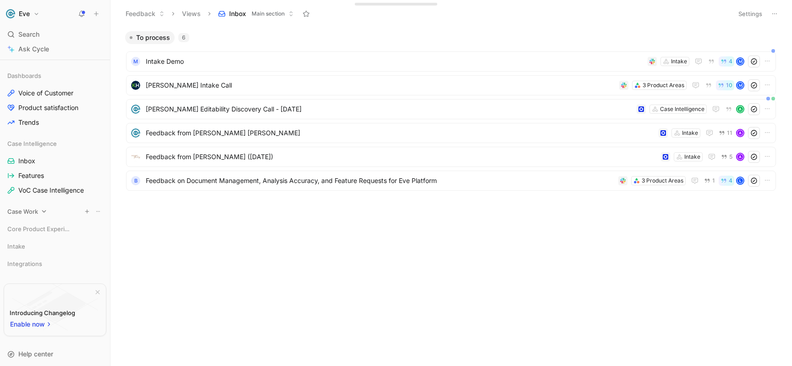
click at [32, 211] on span "Case Work" at bounding box center [22, 211] width 31 height 9
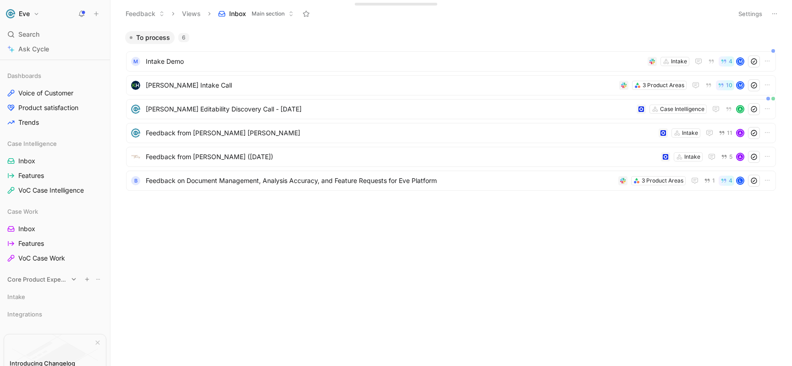
click at [72, 279] on icon at bounding box center [74, 279] width 4 height 2
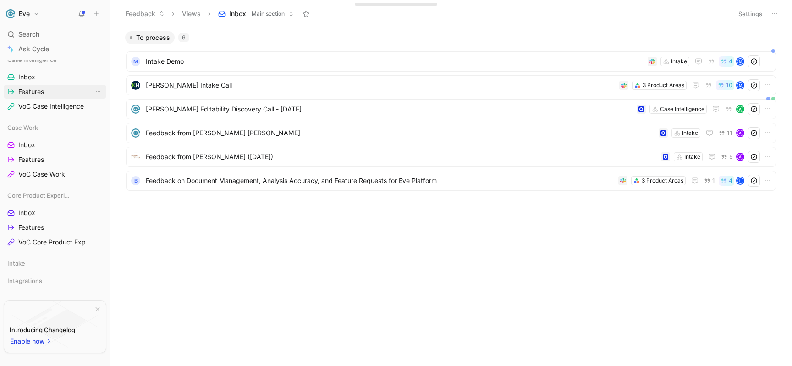
scroll to position [318, 0]
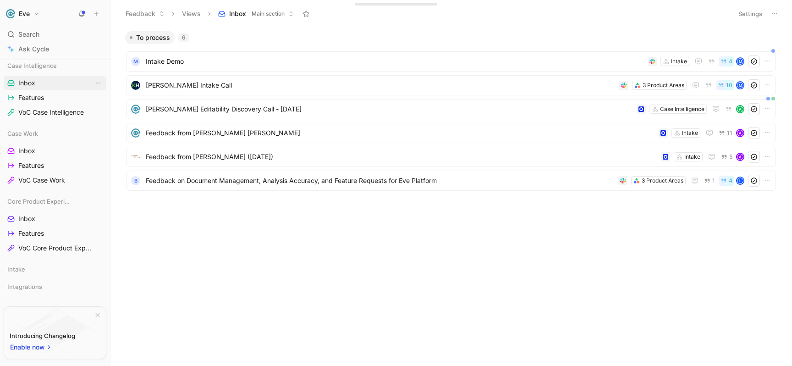
click at [33, 84] on span "Inbox" at bounding box center [26, 82] width 17 height 9
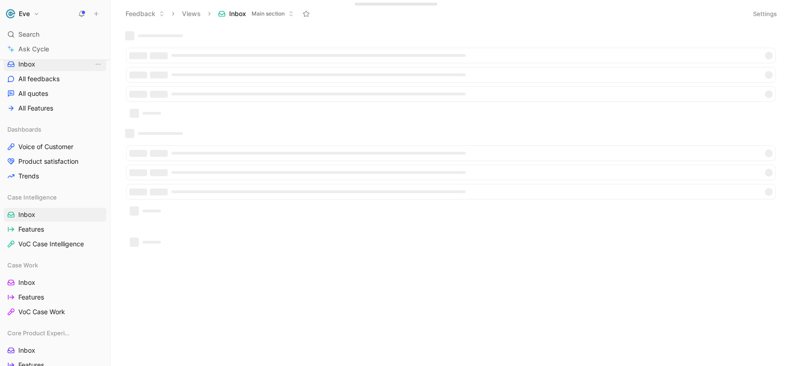
scroll to position [181, 0]
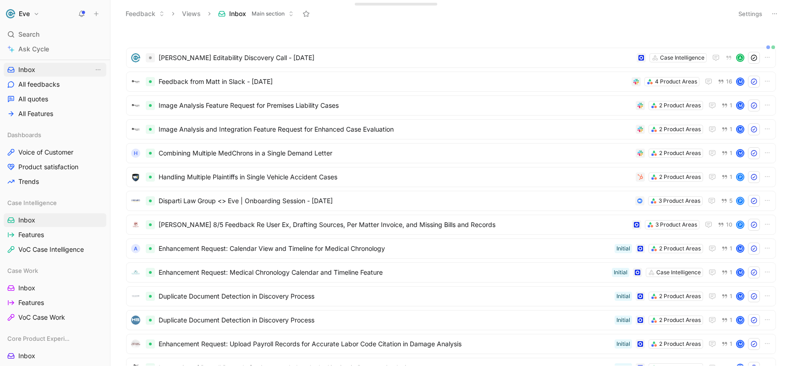
click at [34, 70] on span "Inbox" at bounding box center [26, 69] width 17 height 9
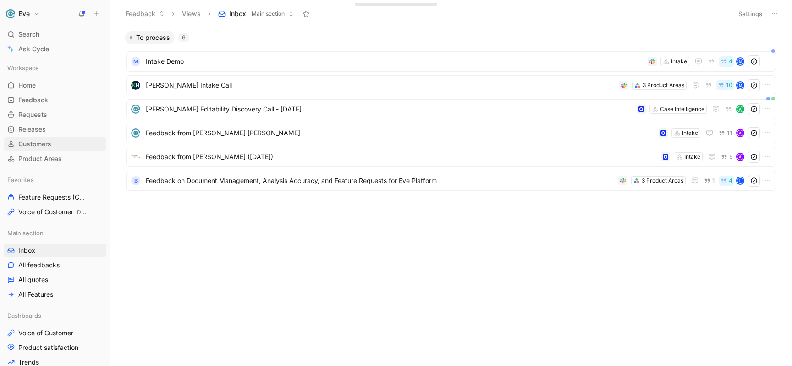
click at [37, 144] on span "Customers" at bounding box center [34, 143] width 33 height 9
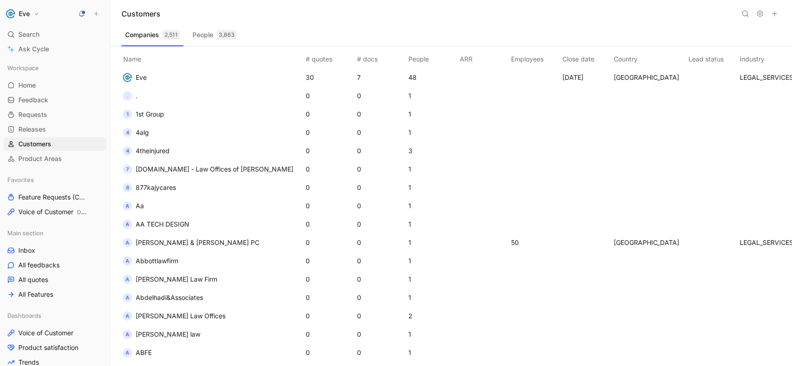
click at [458, 60] on th "ARR" at bounding box center [483, 57] width 51 height 22
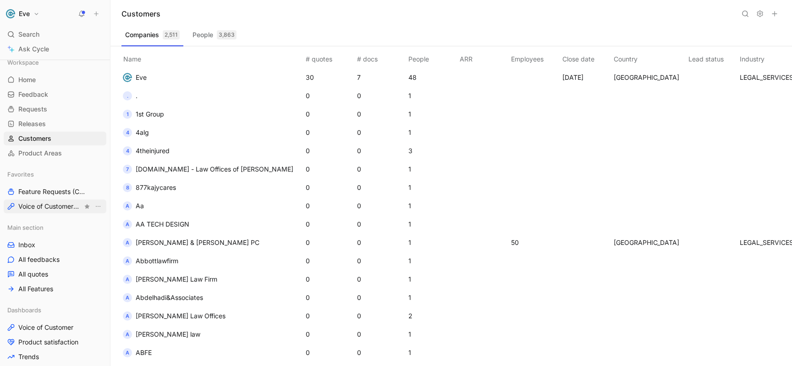
scroll to position [11, 0]
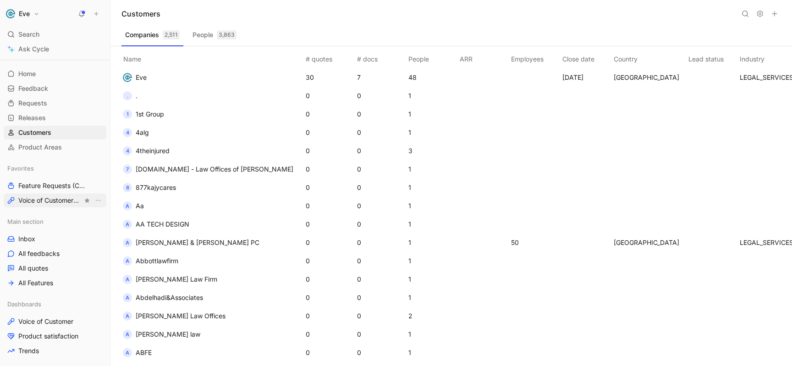
click at [52, 199] on span "Voice of Customer Dashboards" at bounding box center [50, 201] width 64 height 10
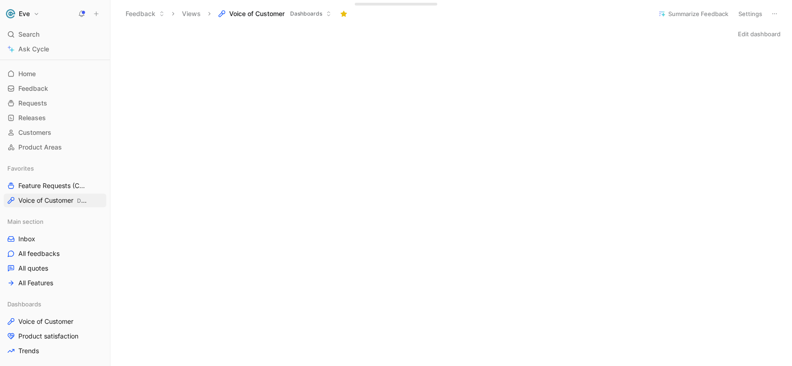
click at [35, 16] on button "Eve" at bounding box center [23, 13] width 38 height 13
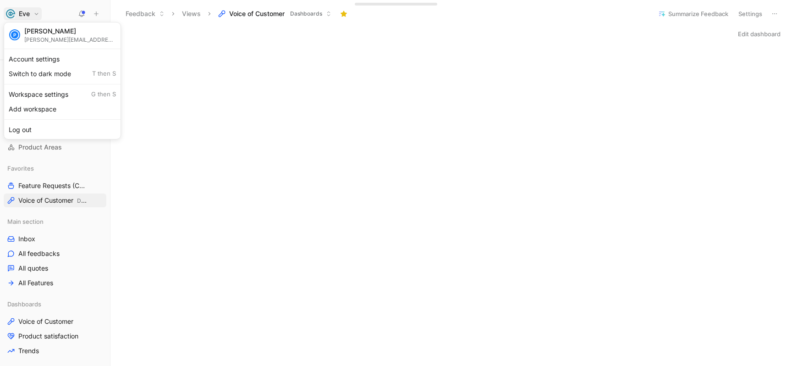
click at [155, 54] on div at bounding box center [396, 183] width 792 height 366
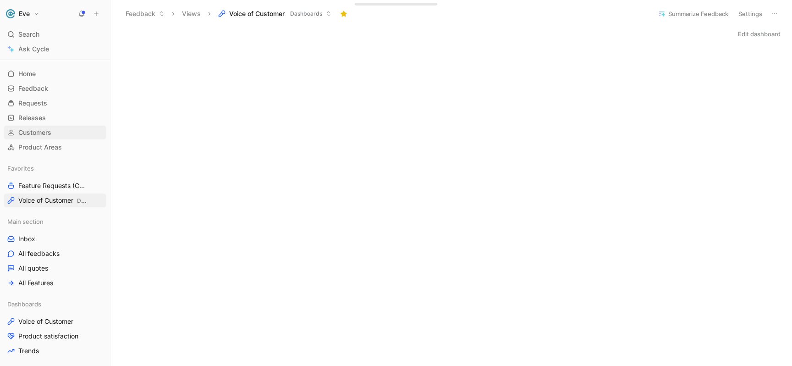
click at [33, 131] on span "Customers" at bounding box center [34, 132] width 33 height 9
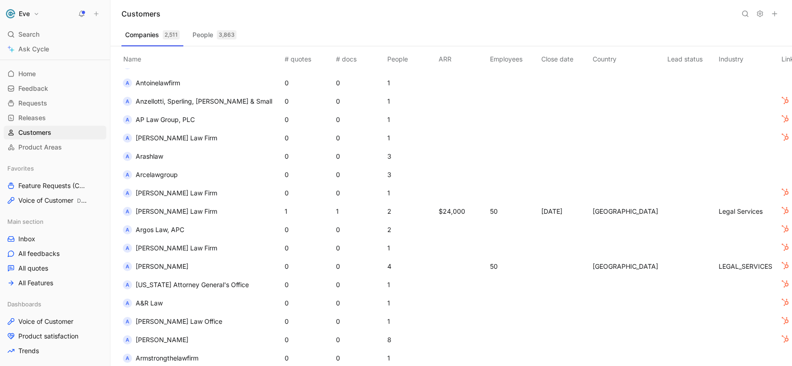
scroll to position [1820, 0]
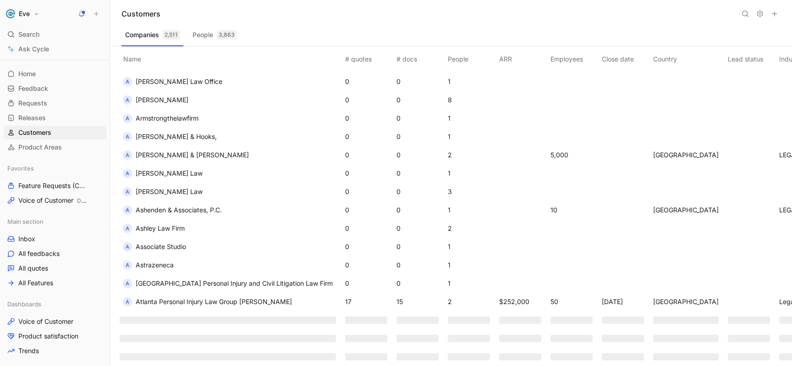
drag, startPoint x: 341, startPoint y: 359, endPoint x: 379, endPoint y: 362, distance: 37.7
click at [378, 364] on div "Name # quotes # docs People ARR Employees Close date Country Lead status Indust…" at bounding box center [455, 206] width 675 height 320
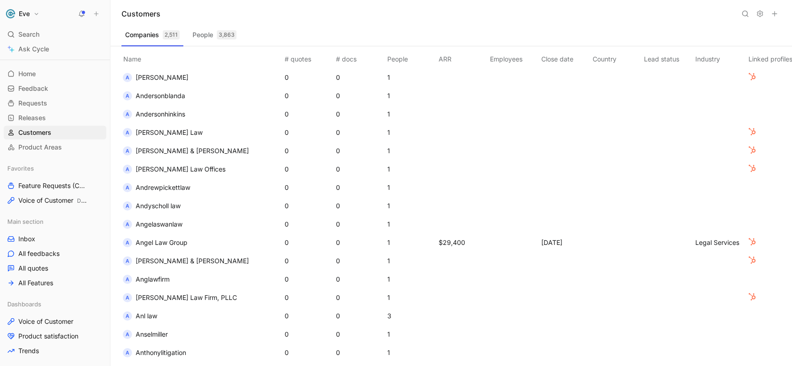
scroll to position [1261, 0]
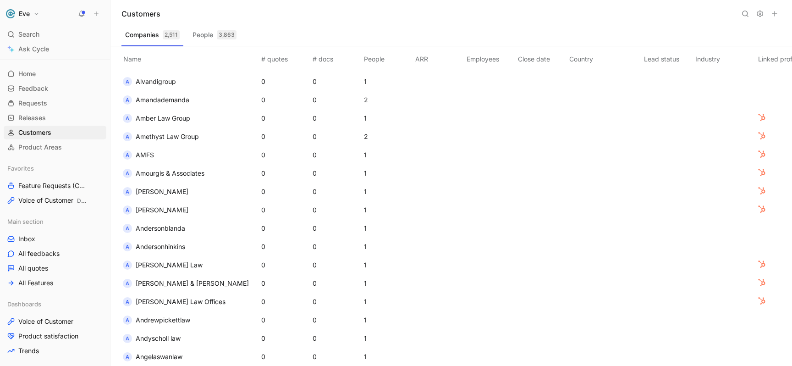
drag, startPoint x: 712, startPoint y: 39, endPoint x: 608, endPoint y: 32, distance: 104.8
click at [608, 32] on div "Companies 2,511 People 3,863" at bounding box center [452, 37] width 660 height 18
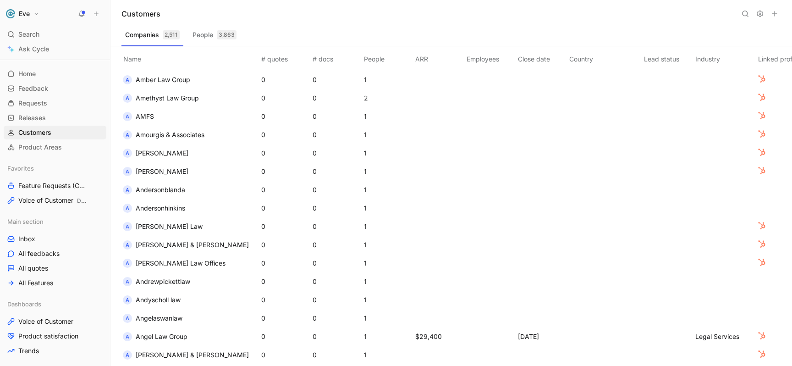
scroll to position [1280, 0]
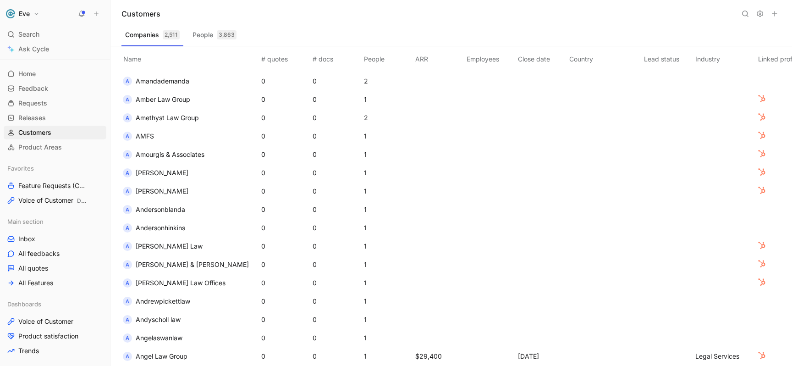
drag, startPoint x: 786, startPoint y: 57, endPoint x: 547, endPoint y: 53, distance: 239.4
click at [494, 33] on div "Companies 2,511 People 3,863" at bounding box center [452, 37] width 660 height 18
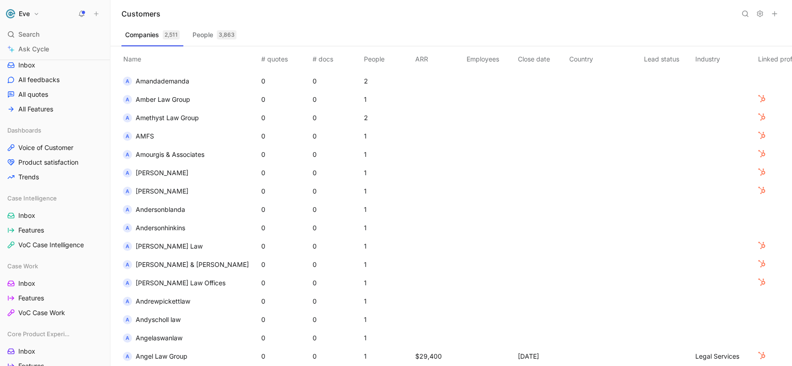
scroll to position [191, 0]
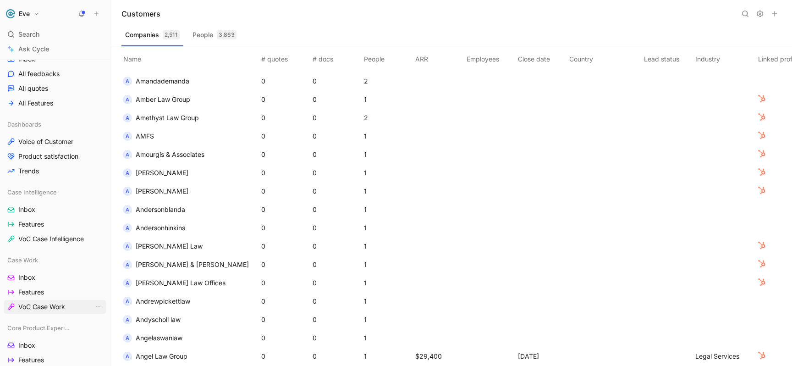
click at [42, 307] on span "VoC Case Work" at bounding box center [41, 306] width 47 height 9
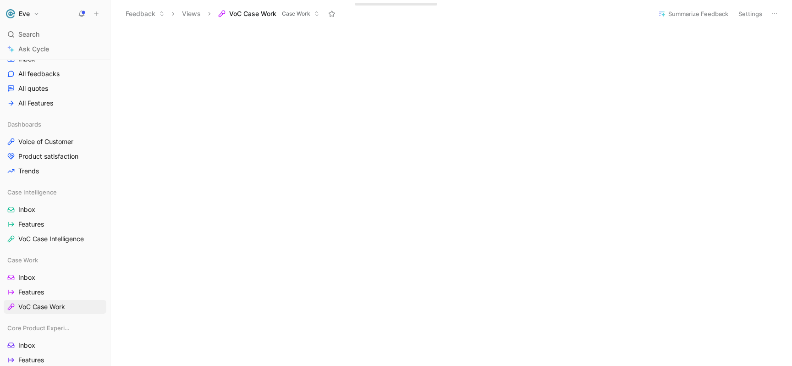
scroll to position [232, 0]
click at [36, 11] on button "Eve" at bounding box center [23, 13] width 38 height 13
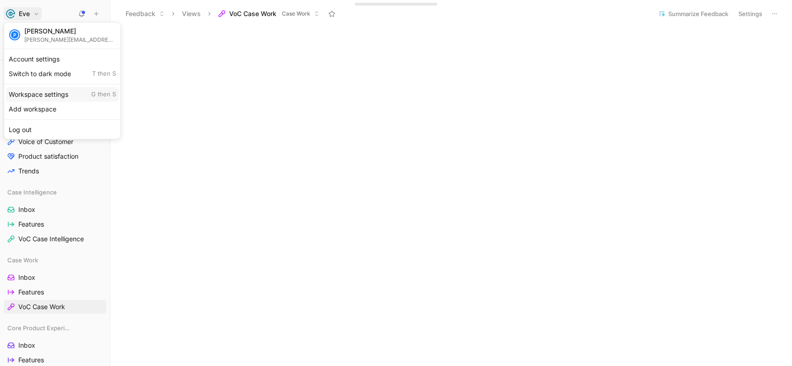
click at [56, 94] on div "Workspace settings G then S" at bounding box center [62, 94] width 113 height 15
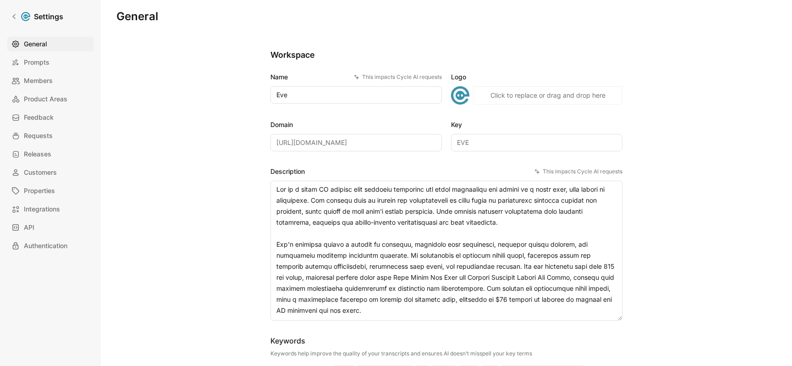
scroll to position [11, 0]
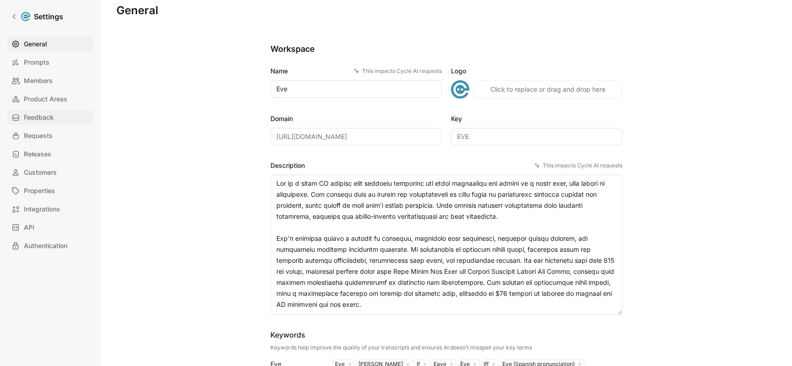
click at [46, 116] on span "Feedback" at bounding box center [39, 117] width 30 height 11
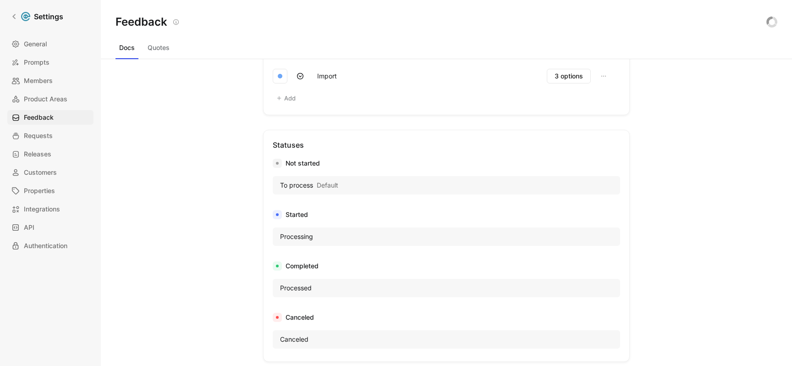
scroll to position [554, 0]
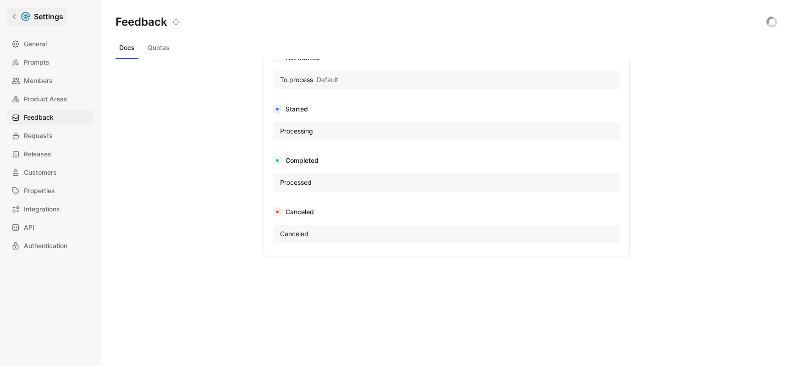
click at [13, 17] on icon at bounding box center [13, 16] width 3 height 5
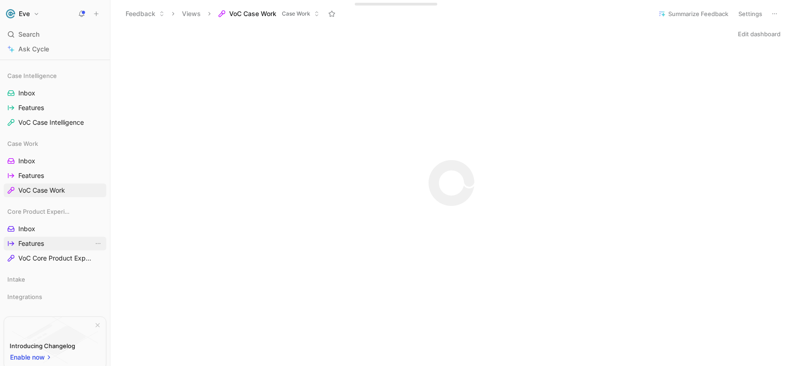
scroll to position [359, 0]
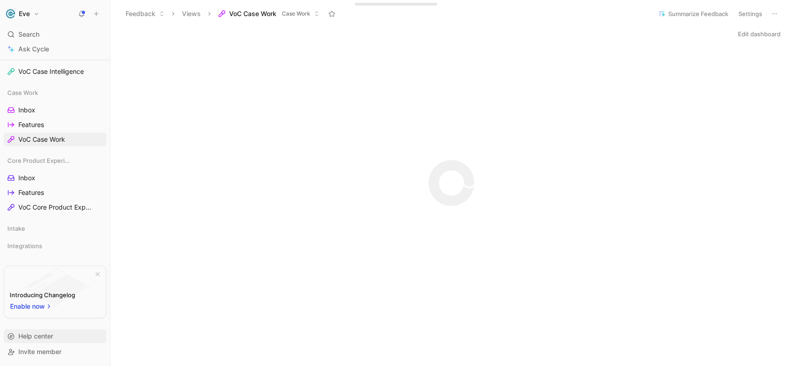
click at [35, 338] on span "Help center" at bounding box center [35, 336] width 35 height 8
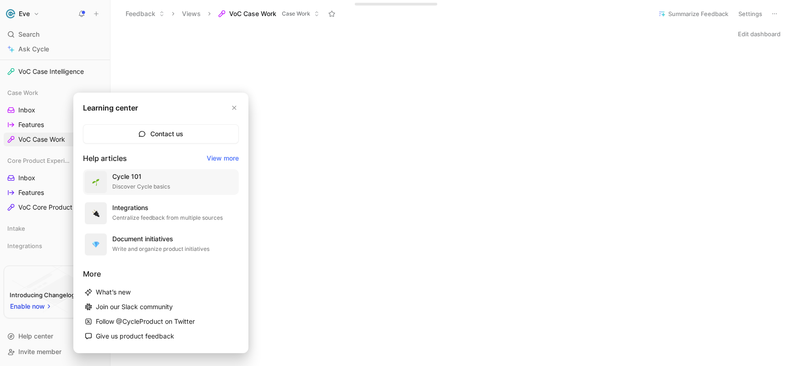
click at [133, 183] on div "Discover Cycle basics" at bounding box center [141, 186] width 58 height 9
click at [152, 42] on div at bounding box center [396, 183] width 792 height 366
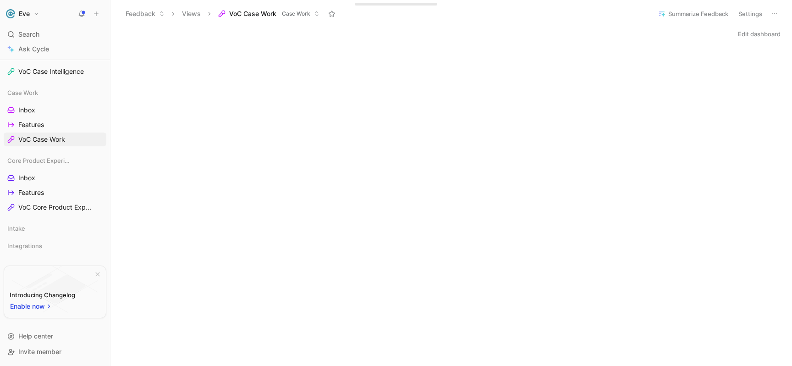
click at [38, 13] on button "Eve" at bounding box center [23, 13] width 38 height 13
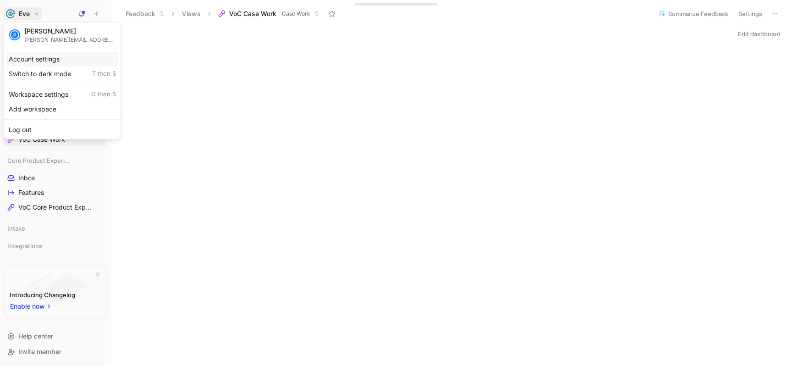
click at [44, 61] on div "Account settings" at bounding box center [62, 59] width 113 height 15
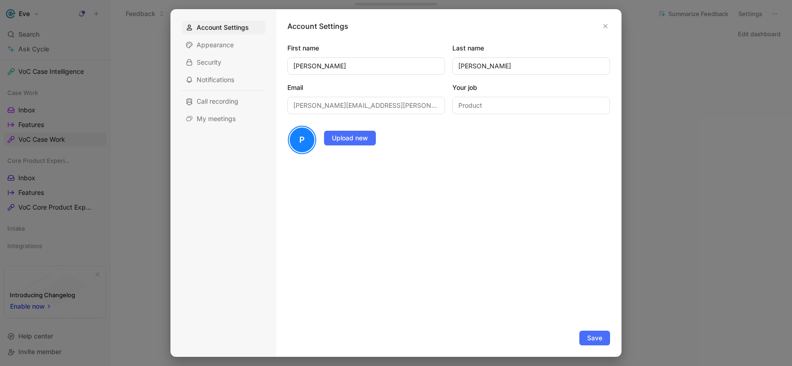
click at [40, 16] on div at bounding box center [396, 183] width 792 height 366
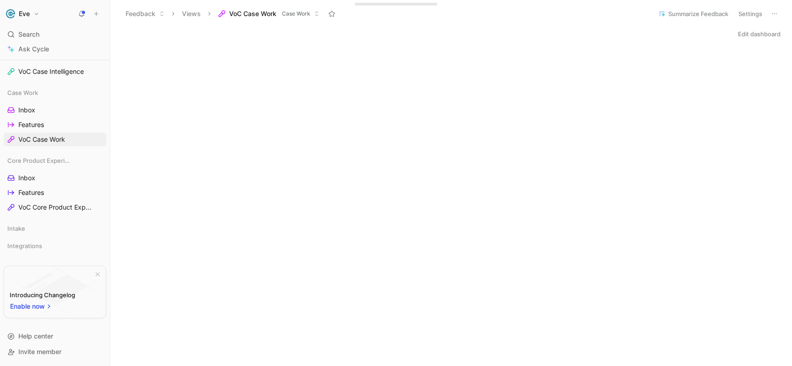
click at [40, 15] on button "Eve" at bounding box center [23, 13] width 38 height 13
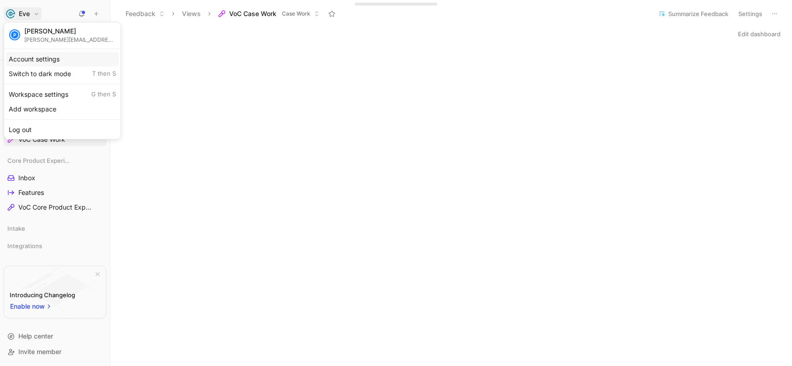
click at [42, 60] on div "Account settings" at bounding box center [62, 59] width 113 height 15
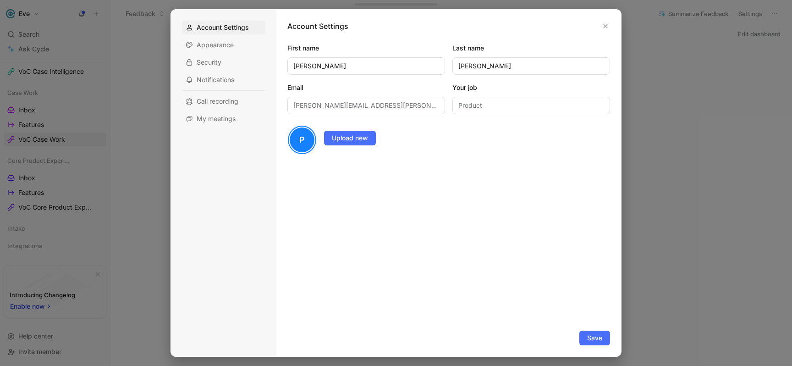
click at [51, 36] on div at bounding box center [396, 183] width 792 height 366
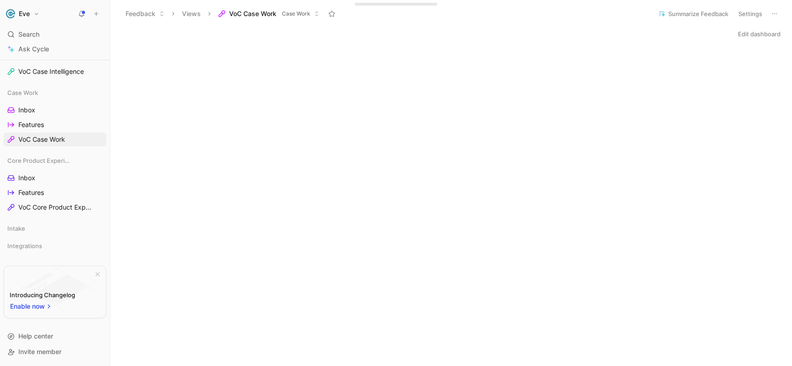
click at [40, 15] on button "Eve" at bounding box center [23, 13] width 38 height 13
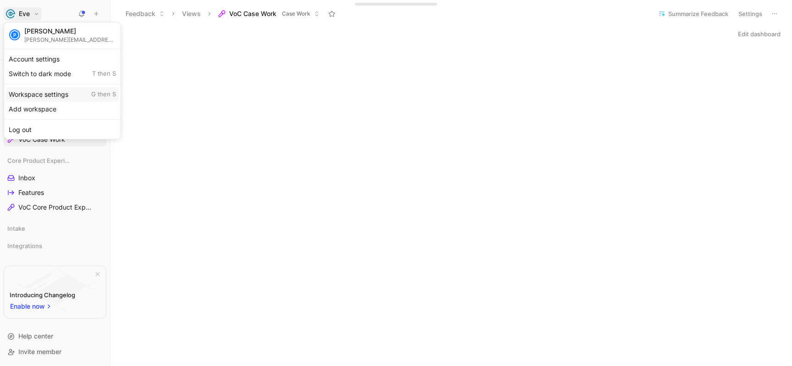
click at [39, 94] on div "Workspace settings G then S" at bounding box center [62, 94] width 113 height 15
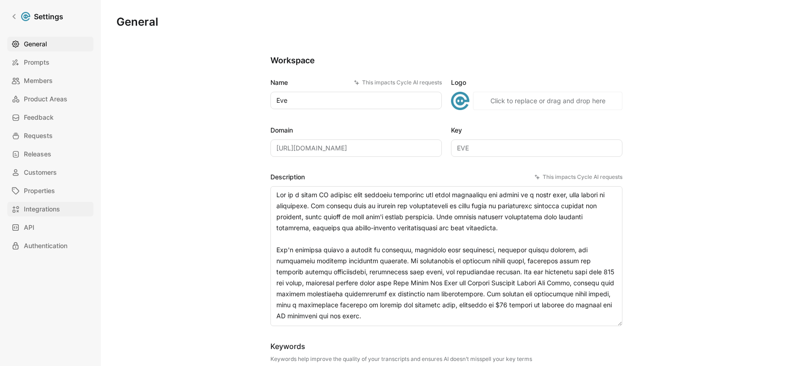
click at [42, 206] on span "Integrations" at bounding box center [42, 209] width 36 height 11
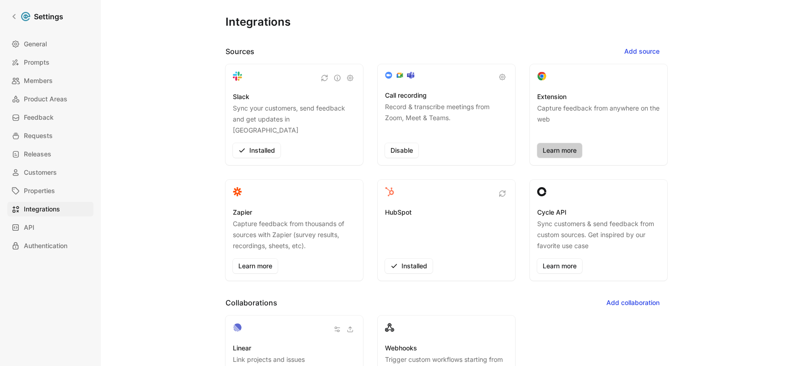
click at [549, 143] on link "Learn more" at bounding box center [559, 150] width 45 height 15
